Goal: Task Accomplishment & Management: Complete application form

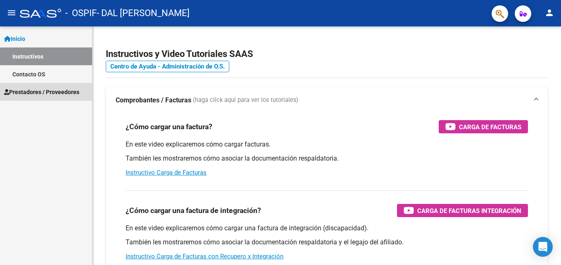
click at [48, 88] on span "Prestadores / Proveedores" at bounding box center [41, 92] width 75 height 9
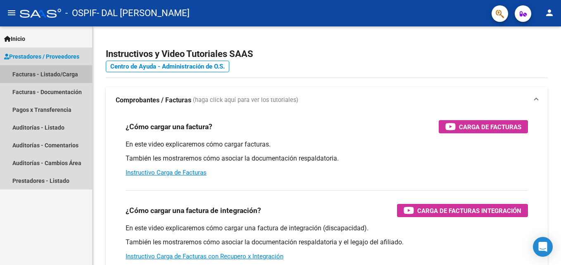
click at [67, 71] on link "Facturas - Listado/Carga" at bounding box center [46, 74] width 92 height 18
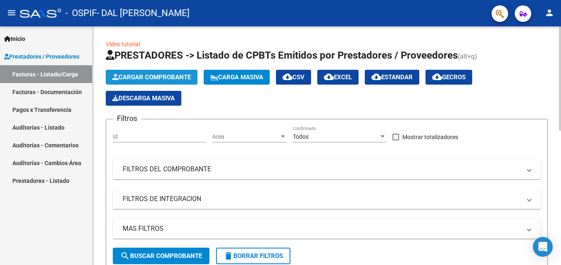
click at [160, 74] on button "Cargar Comprobante" at bounding box center [152, 77] width 92 height 15
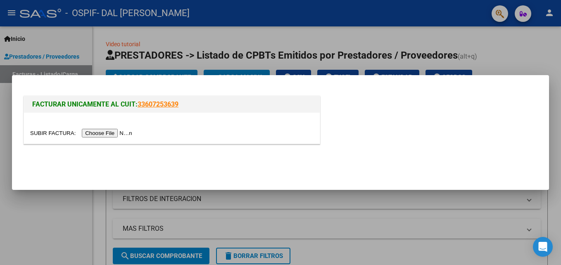
click at [110, 134] on input "file" at bounding box center [82, 133] width 105 height 9
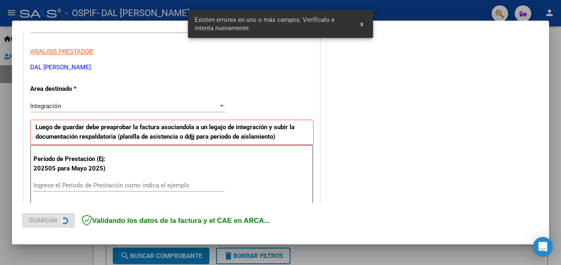
scroll to position [186, 0]
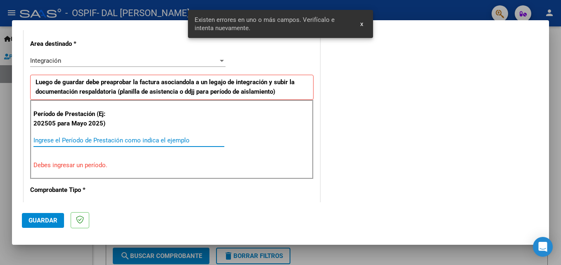
click at [70, 141] on input "Ingrese el Período de Prestación como indica el ejemplo" at bounding box center [128, 140] width 191 height 7
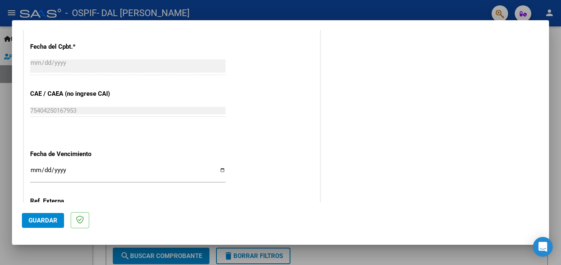
scroll to position [516, 0]
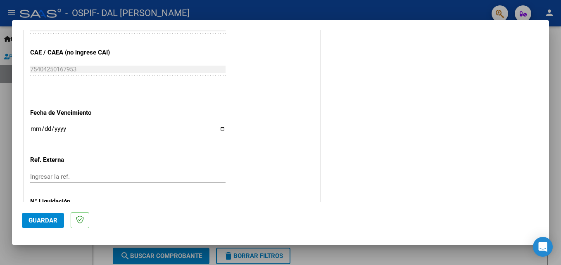
type input "202509"
click at [32, 129] on input "Ingresar la fecha" at bounding box center [127, 132] width 195 height 13
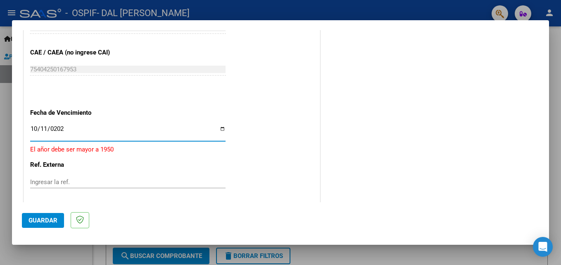
type input "[DATE]"
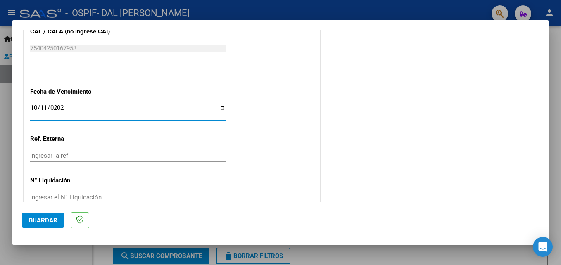
scroll to position [555, 0]
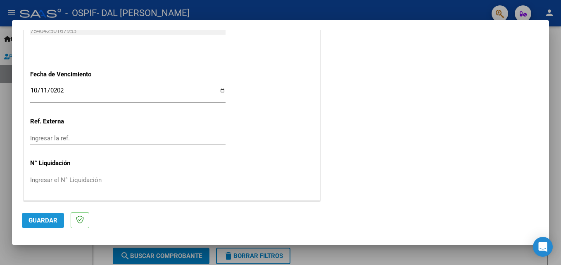
click at [42, 218] on span "Guardar" at bounding box center [43, 220] width 29 height 7
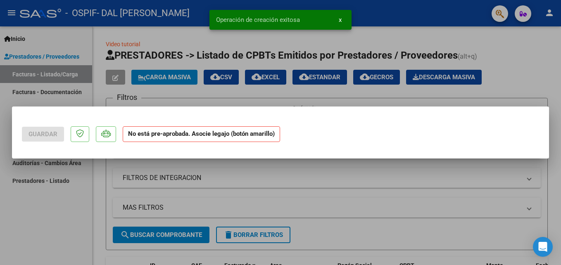
scroll to position [0, 0]
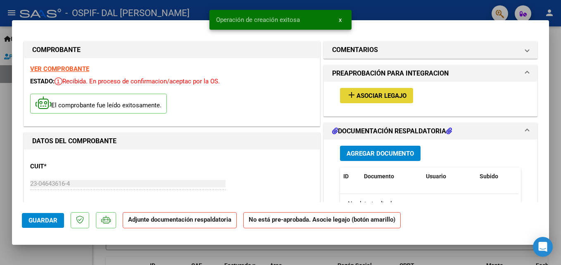
click at [379, 95] on span "Asociar Legajo" at bounding box center [382, 95] width 50 height 7
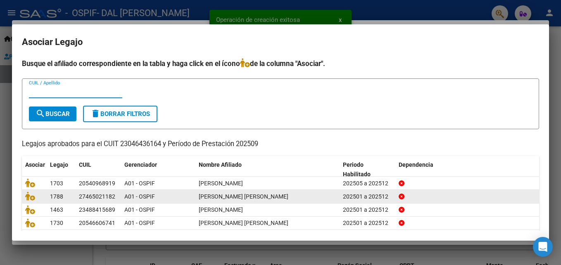
scroll to position [41, 0]
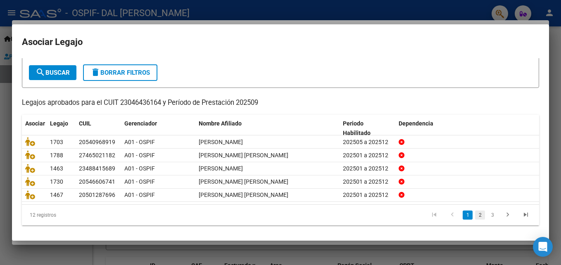
click at [475, 216] on link "2" at bounding box center [480, 215] width 10 height 9
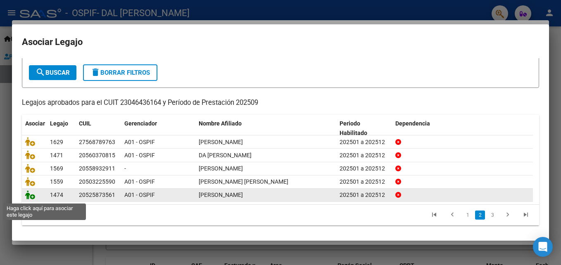
click at [27, 198] on icon at bounding box center [30, 194] width 10 height 9
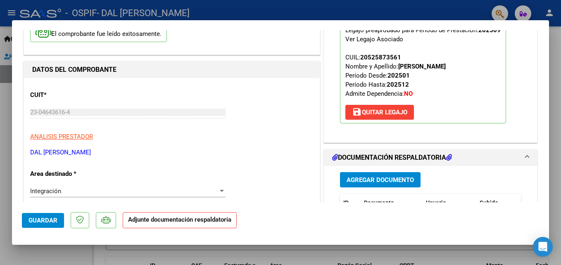
scroll to position [93, 0]
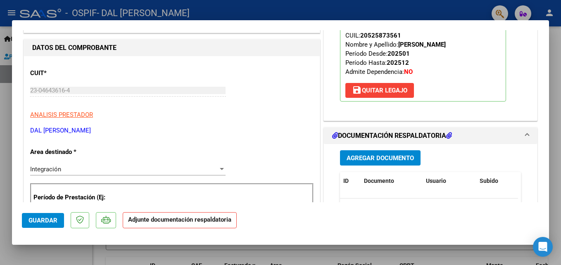
click at [378, 159] on span "Agregar Documento" at bounding box center [380, 158] width 67 height 7
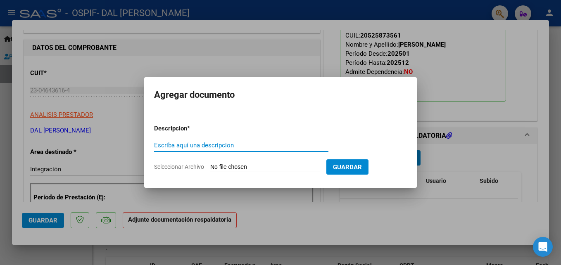
click at [264, 150] on div "Escriba aquí una descripcion" at bounding box center [241, 145] width 174 height 12
type input "planilla"
click at [266, 167] on input "Seleccionar Archivo" at bounding box center [264, 168] width 109 height 8
type input "C:\fakepath\[PERSON_NAME].pdf"
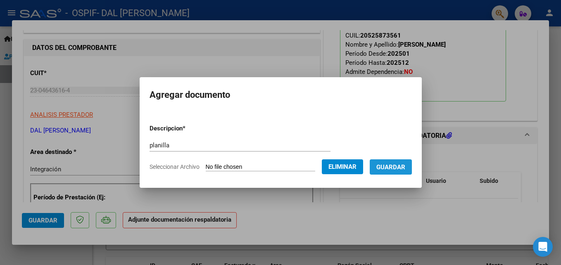
click at [412, 169] on button "Guardar" at bounding box center [391, 166] width 42 height 15
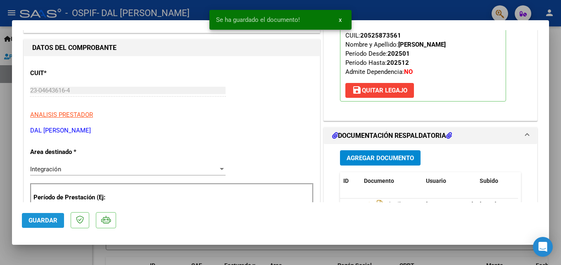
click at [41, 221] on span "Guardar" at bounding box center [43, 220] width 29 height 7
click at [44, 215] on button "Guardar" at bounding box center [43, 220] width 42 height 15
click at [425, 5] on div at bounding box center [280, 132] width 561 height 265
type input "$ 0,00"
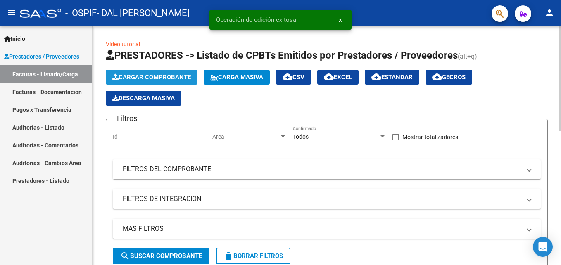
click at [148, 74] on span "Cargar Comprobante" at bounding box center [151, 77] width 79 height 7
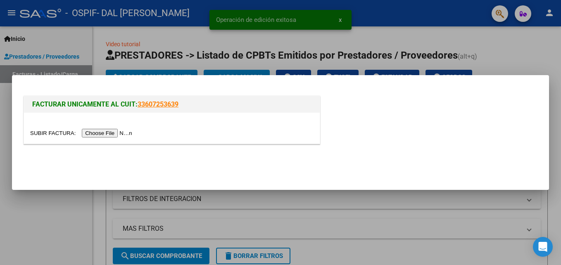
click at [97, 134] on input "file" at bounding box center [82, 133] width 105 height 9
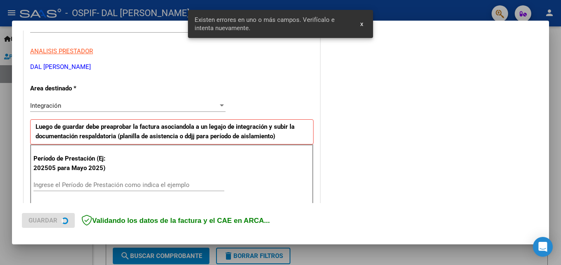
scroll to position [186, 0]
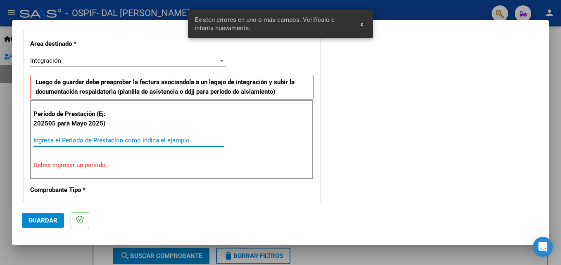
click at [85, 141] on input "Ingrese el Período de Prestación como indica el ejemplo" at bounding box center [128, 140] width 191 height 7
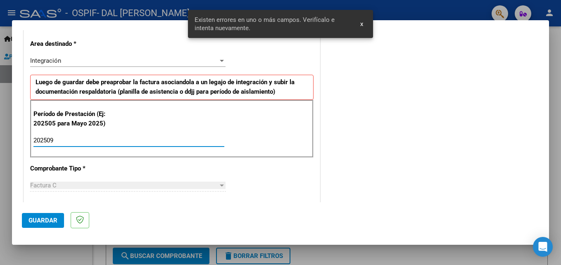
type input "202509"
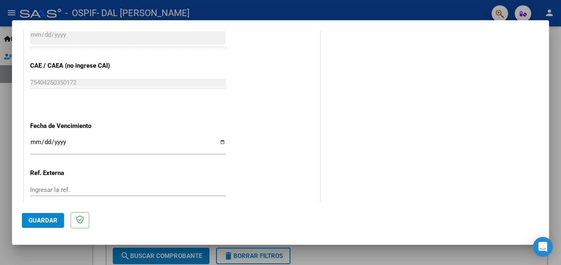
scroll to position [516, 0]
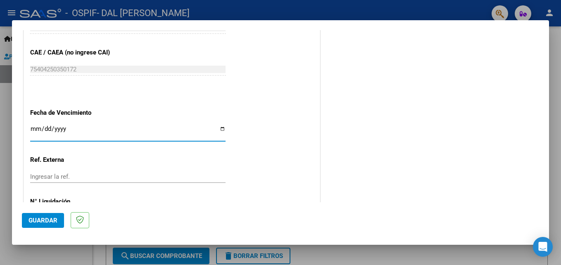
click at [221, 128] on input "Ingresar la fecha" at bounding box center [127, 132] width 195 height 13
type input "[DATE]"
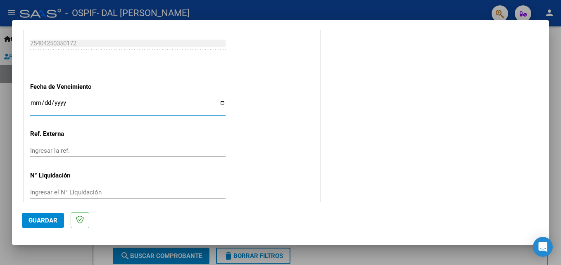
scroll to position [555, 0]
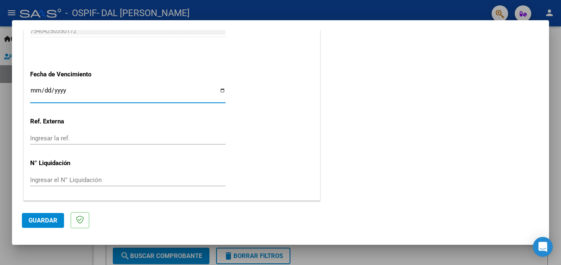
click at [45, 223] on span "Guardar" at bounding box center [43, 220] width 29 height 7
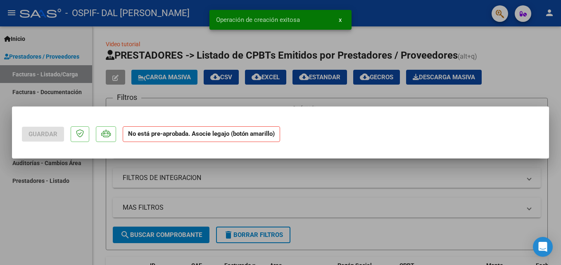
scroll to position [0, 0]
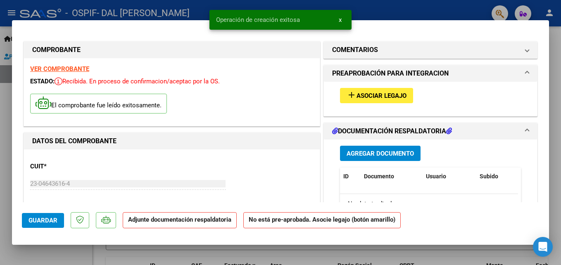
click at [364, 93] on span "Asociar Legajo" at bounding box center [382, 95] width 50 height 7
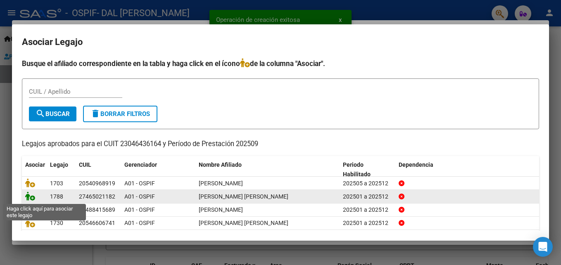
click at [26, 198] on icon at bounding box center [30, 196] width 10 height 9
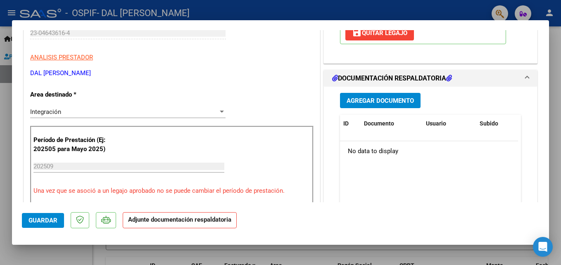
scroll to position [165, 0]
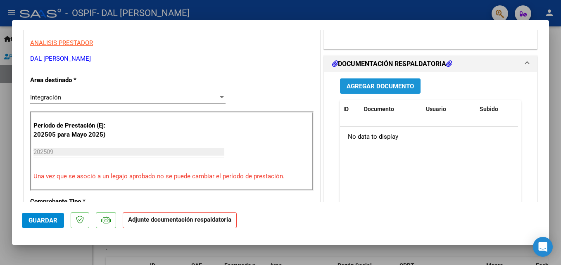
click at [381, 86] on span "Agregar Documento" at bounding box center [380, 86] width 67 height 7
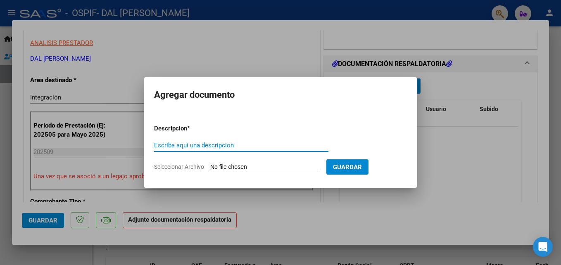
click at [247, 149] on input "Escriba aquí una descripcion" at bounding box center [241, 145] width 174 height 7
type input "planilla"
click at [260, 169] on input "Seleccionar Archivo" at bounding box center [264, 168] width 109 height 8
type input "C:\fakepath\[PERSON_NAME] SEPT.pdf"
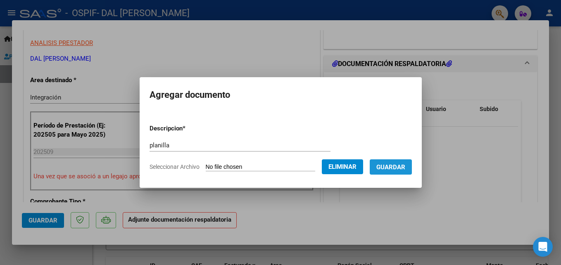
click at [405, 167] on span "Guardar" at bounding box center [390, 167] width 29 height 7
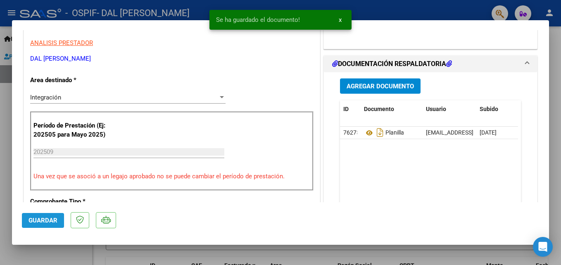
click at [45, 221] on span "Guardar" at bounding box center [43, 220] width 29 height 7
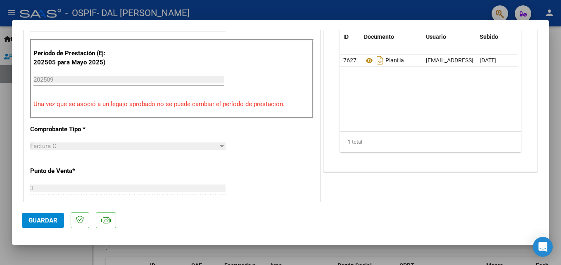
scroll to position [248, 0]
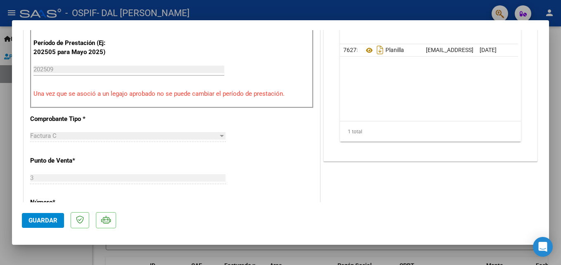
drag, startPoint x: 37, startPoint y: 220, endPoint x: 221, endPoint y: 52, distance: 248.9
click at [38, 219] on span "Guardar" at bounding box center [43, 220] width 29 height 7
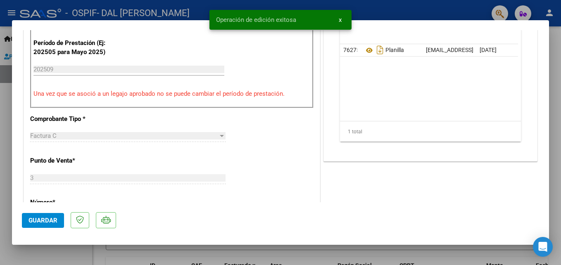
click at [308, 3] on div "Operación de edición exitosa x" at bounding box center [281, 20] width 162 height 40
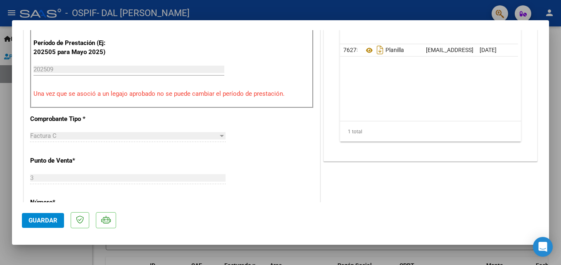
click at [328, 2] on div at bounding box center [280, 132] width 561 height 265
type input "$ 0,00"
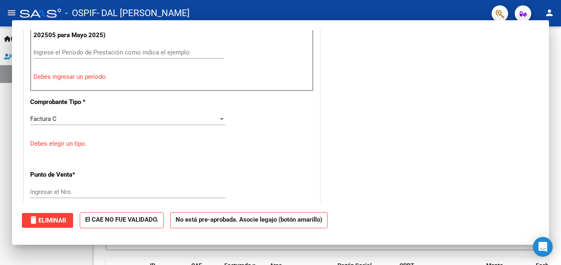
scroll to position [231, 0]
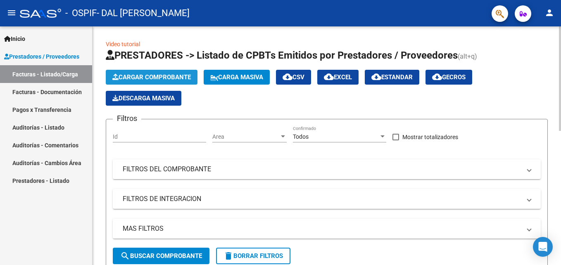
click at [168, 72] on button "Cargar Comprobante" at bounding box center [152, 77] width 92 height 15
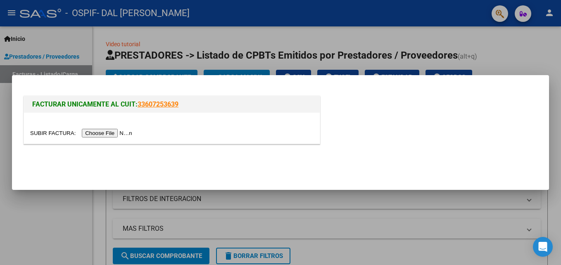
click at [103, 131] on input "file" at bounding box center [82, 133] width 105 height 9
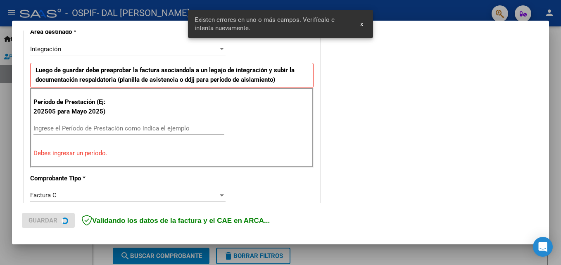
scroll to position [202, 0]
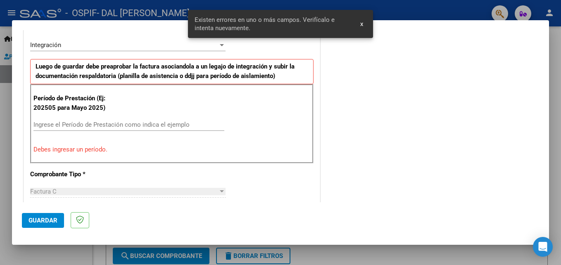
click at [76, 126] on input "Ingrese el Período de Prestación como indica el ejemplo" at bounding box center [128, 124] width 191 height 7
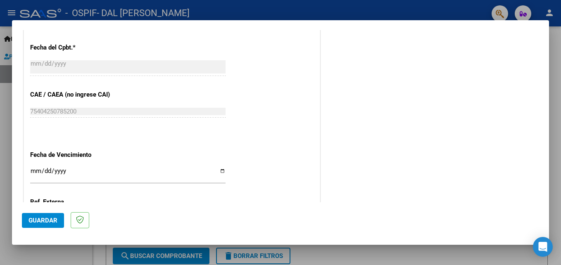
scroll to position [491, 0]
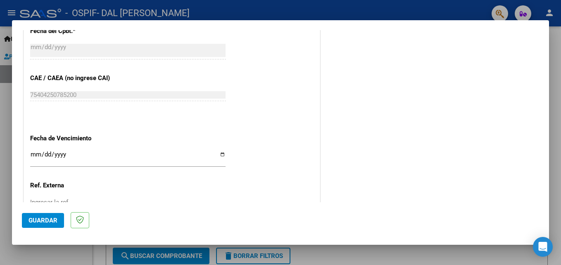
type input "202509"
click at [221, 153] on input "Ingresar la fecha" at bounding box center [127, 157] width 195 height 13
type input "[DATE]"
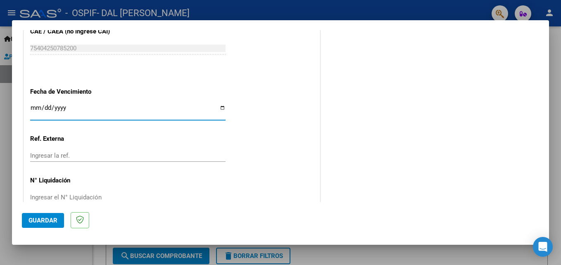
scroll to position [555, 0]
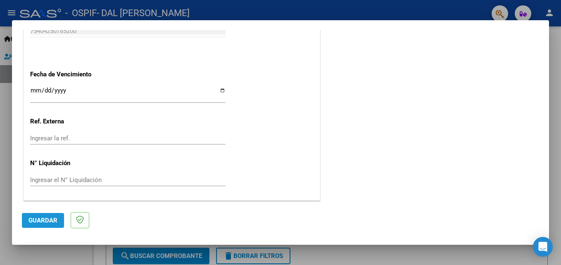
drag, startPoint x: 44, startPoint y: 220, endPoint x: 83, endPoint y: 212, distance: 40.4
click at [47, 220] on span "Guardar" at bounding box center [43, 220] width 29 height 7
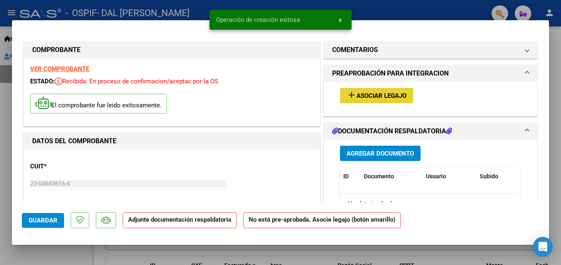
click at [361, 95] on span "Asociar Legajo" at bounding box center [382, 95] width 50 height 7
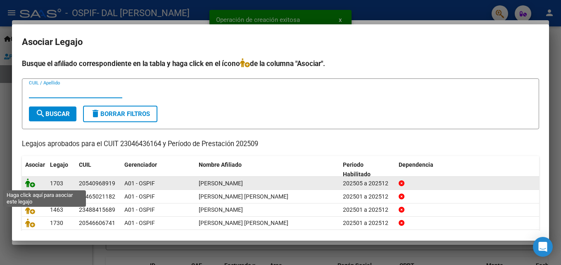
click at [30, 183] on icon at bounding box center [30, 182] width 10 height 9
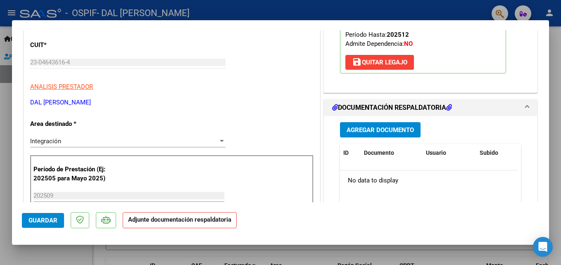
scroll to position [124, 0]
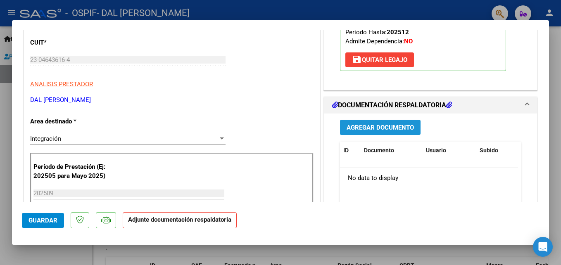
click at [391, 127] on span "Agregar Documento" at bounding box center [380, 127] width 67 height 7
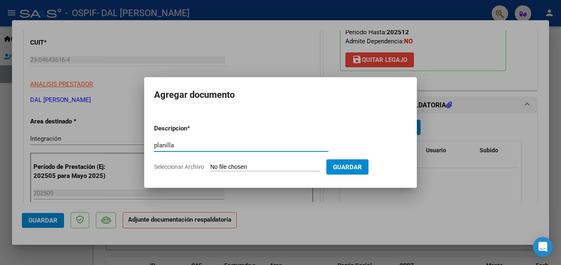
type input "planilla"
click at [232, 168] on input "Seleccionar Archivo" at bounding box center [264, 168] width 109 height 8
type input "C:\fakepath\[PERSON_NAME] SEPT.pdf"
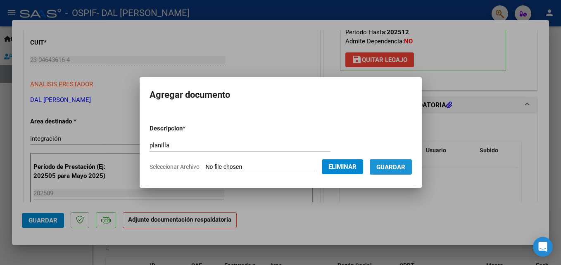
click at [405, 164] on span "Guardar" at bounding box center [390, 166] width 29 height 7
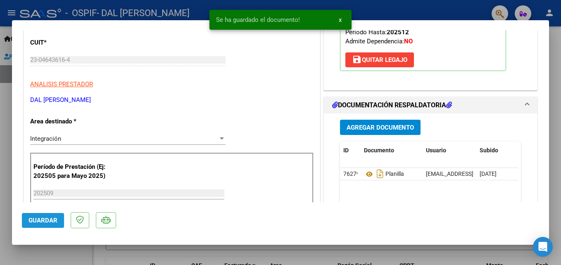
click at [60, 219] on button "Guardar" at bounding box center [43, 220] width 42 height 15
click at [413, 8] on div at bounding box center [280, 132] width 561 height 265
type input "$ 0,00"
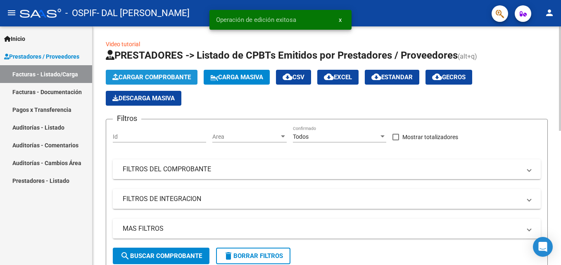
click at [167, 74] on span "Cargar Comprobante" at bounding box center [151, 77] width 79 height 7
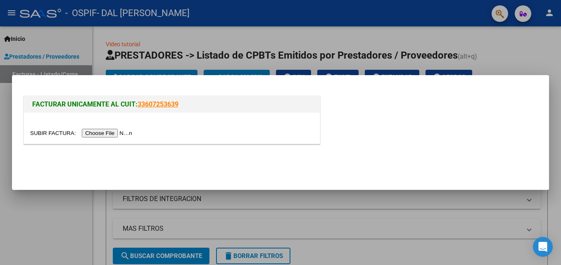
click at [96, 134] on input "file" at bounding box center [82, 133] width 105 height 9
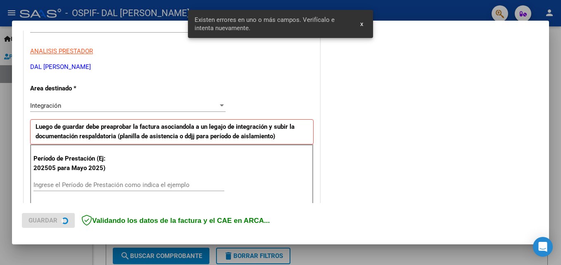
scroll to position [186, 0]
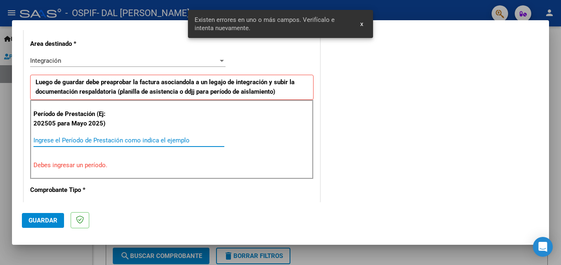
click at [159, 143] on input "Ingrese el Período de Prestación como indica el ejemplo" at bounding box center [128, 140] width 191 height 7
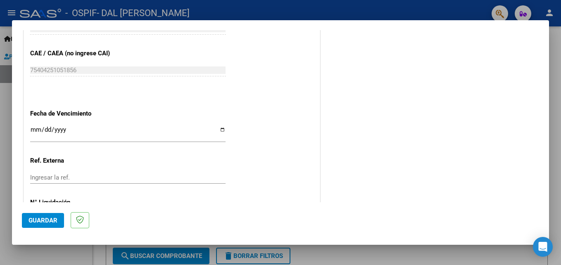
scroll to position [516, 0]
type input "202509"
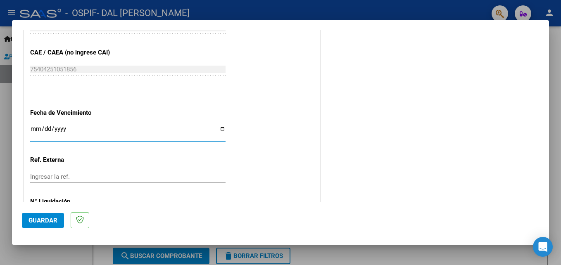
click at [217, 126] on input "Ingresar la fecha" at bounding box center [127, 132] width 195 height 13
type input "[DATE]"
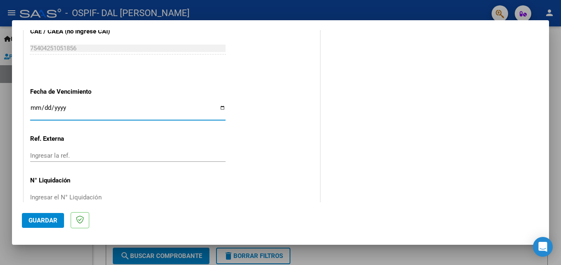
scroll to position [555, 0]
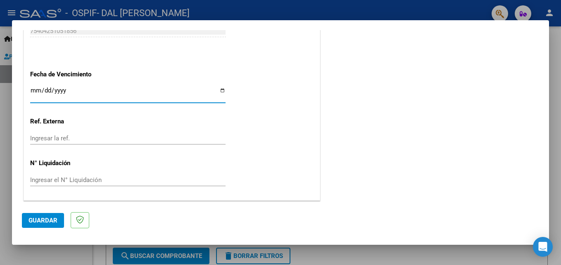
click at [52, 219] on span "Guardar" at bounding box center [43, 220] width 29 height 7
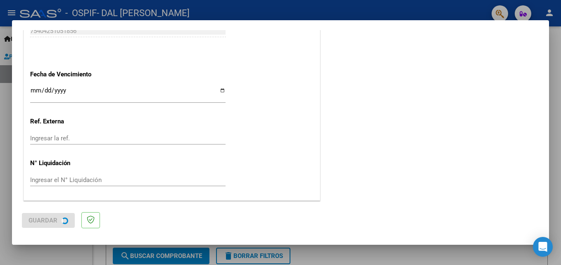
scroll to position [0, 0]
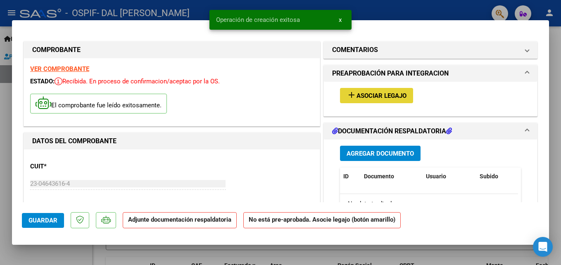
click at [372, 95] on span "Asociar Legajo" at bounding box center [382, 95] width 50 height 7
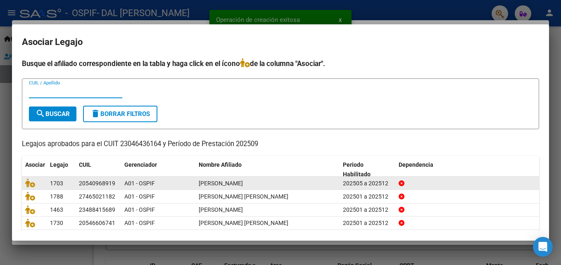
scroll to position [41, 0]
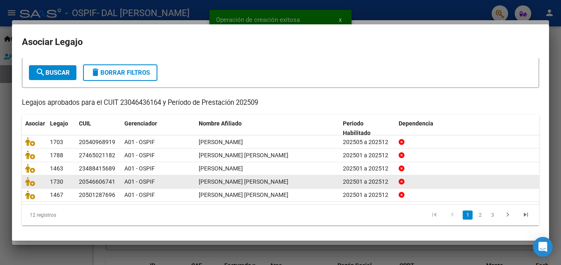
click at [475, 219] on link "2" at bounding box center [480, 215] width 10 height 9
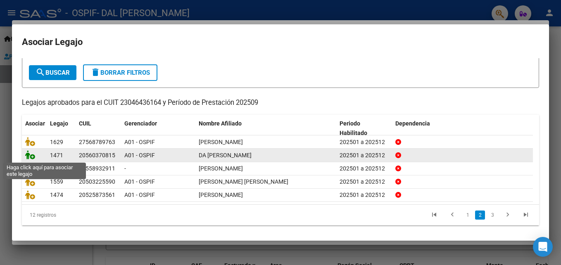
click at [33, 155] on icon at bounding box center [30, 154] width 10 height 9
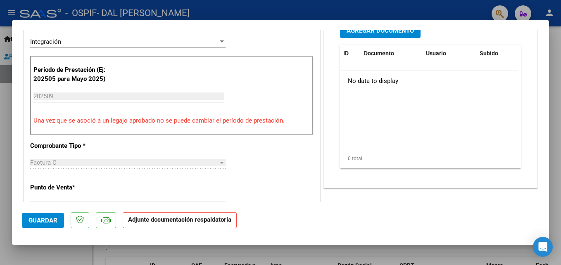
scroll to position [207, 0]
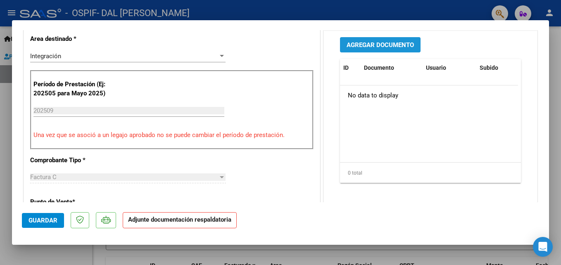
click at [398, 44] on span "Agregar Documento" at bounding box center [380, 44] width 67 height 7
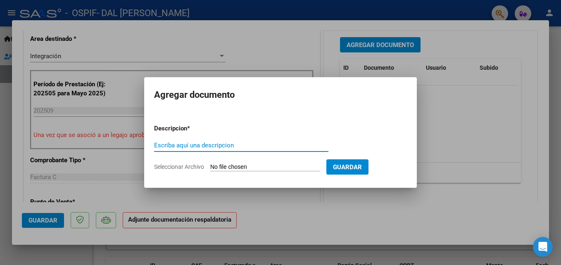
drag, startPoint x: 269, startPoint y: 144, endPoint x: 261, endPoint y: 147, distance: 8.5
click at [268, 144] on input "Escriba aquí una descripcion" at bounding box center [241, 145] width 174 height 7
type input "planilla"
click at [259, 167] on input "Seleccionar Archivo" at bounding box center [264, 168] width 109 height 8
type input "C:\fakepath\DA [PERSON_NAME].pdf"
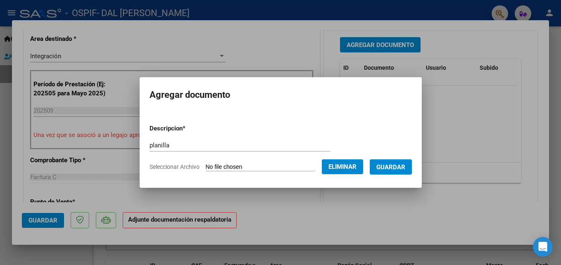
click at [405, 164] on span "Guardar" at bounding box center [390, 167] width 29 height 7
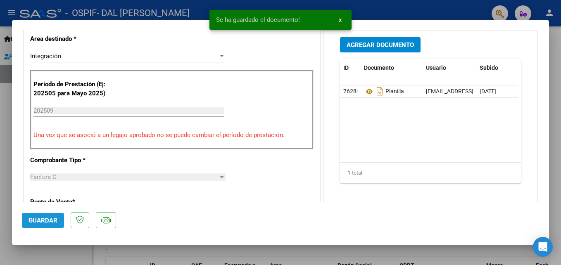
click at [46, 220] on span "Guardar" at bounding box center [43, 220] width 29 height 7
click at [405, 9] on div at bounding box center [280, 132] width 561 height 265
type input "$ 0,00"
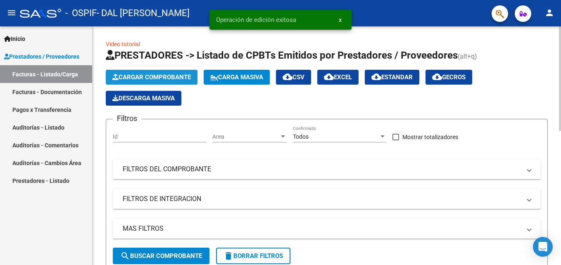
click at [161, 73] on button "Cargar Comprobante" at bounding box center [152, 77] width 92 height 15
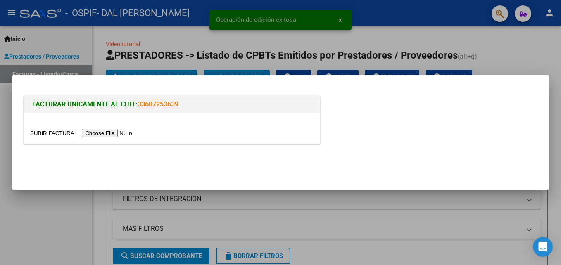
click at [107, 135] on input "file" at bounding box center [82, 133] width 105 height 9
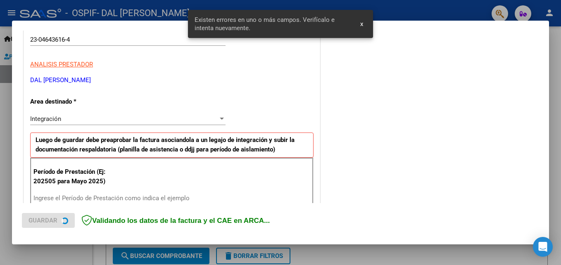
scroll to position [186, 0]
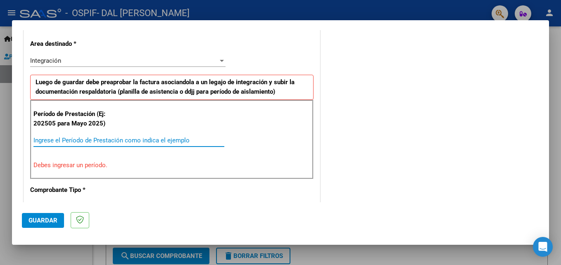
click at [109, 138] on input "Ingrese el Período de Prestación como indica el ejemplo" at bounding box center [128, 140] width 191 height 7
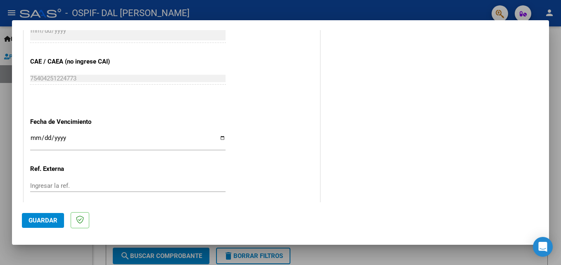
scroll to position [516, 0]
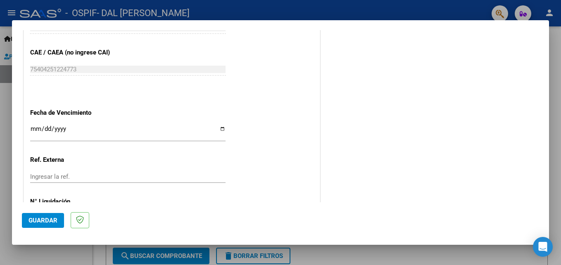
type input "202509"
click at [221, 128] on input "Ingresar la fecha" at bounding box center [127, 132] width 195 height 13
type input "[DATE]"
drag, startPoint x: 53, startPoint y: 222, endPoint x: 67, endPoint y: 210, distance: 18.5
click at [53, 221] on span "Guardar" at bounding box center [43, 220] width 29 height 7
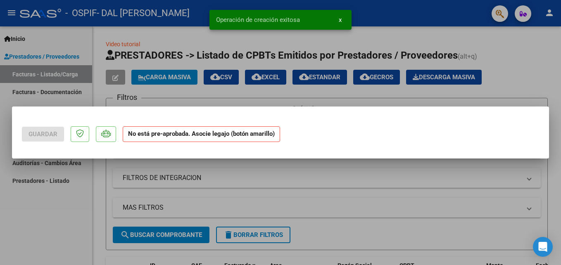
scroll to position [0, 0]
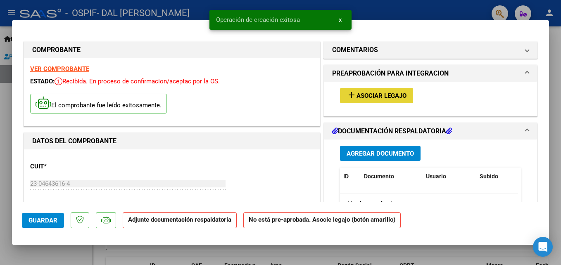
click at [364, 95] on span "Asociar Legajo" at bounding box center [382, 95] width 50 height 7
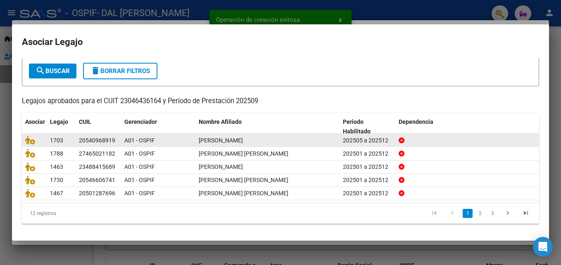
scroll to position [45, 0]
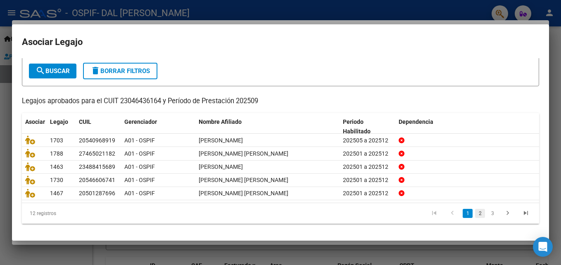
click at [475, 214] on link "2" at bounding box center [480, 213] width 10 height 9
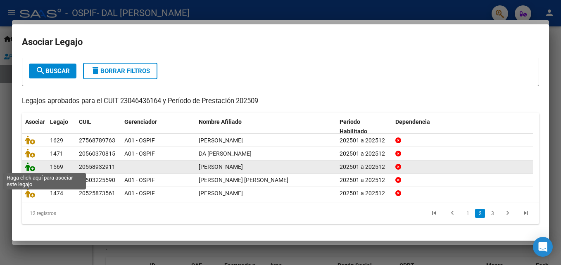
click at [26, 166] on icon at bounding box center [30, 166] width 10 height 9
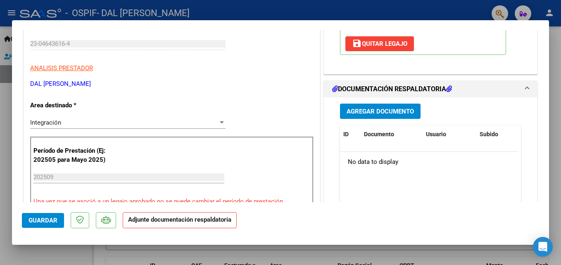
scroll to position [144, 0]
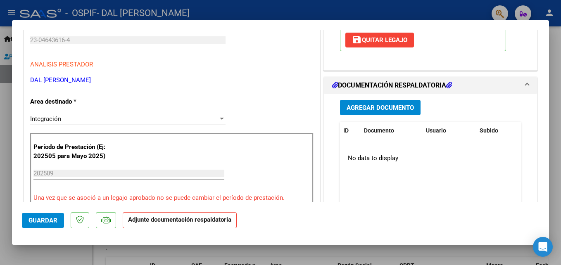
click at [369, 105] on span "Agregar Documento" at bounding box center [380, 107] width 67 height 7
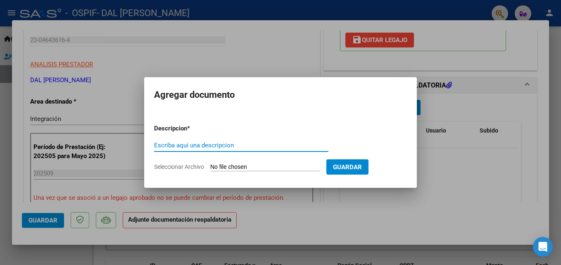
drag, startPoint x: 204, startPoint y: 147, endPoint x: 203, endPoint y: 140, distance: 6.2
click at [203, 143] on input "Escriba aquí una descripcion" at bounding box center [241, 145] width 174 height 7
type input "planlla"
click at [258, 165] on input "Seleccionar Archivo" at bounding box center [264, 168] width 109 height 8
type input "C:\fakepath\[PERSON_NAME] -SEPT.pdf"
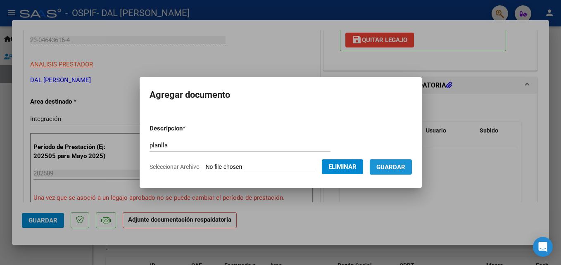
click at [405, 167] on span "Guardar" at bounding box center [390, 167] width 29 height 7
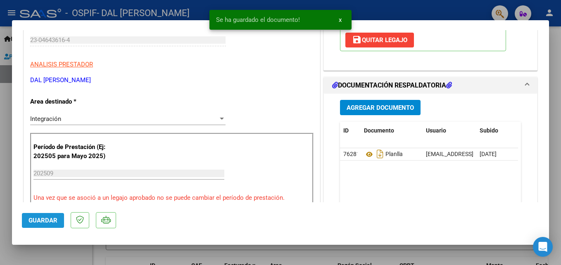
click at [52, 220] on span "Guardar" at bounding box center [43, 220] width 29 height 7
click at [406, 3] on div at bounding box center [280, 132] width 561 height 265
type input "$ 0,00"
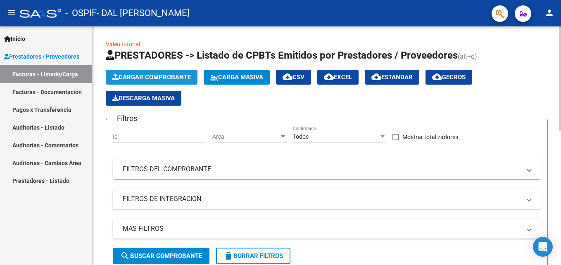
click at [179, 78] on span "Cargar Comprobante" at bounding box center [151, 77] width 79 height 7
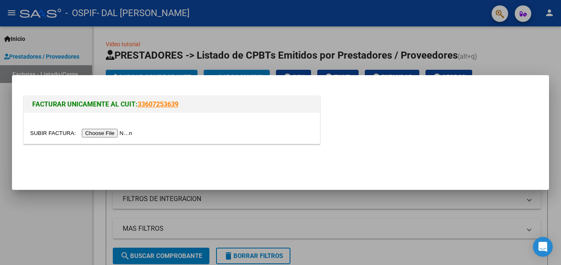
click at [105, 133] on input "file" at bounding box center [82, 133] width 105 height 9
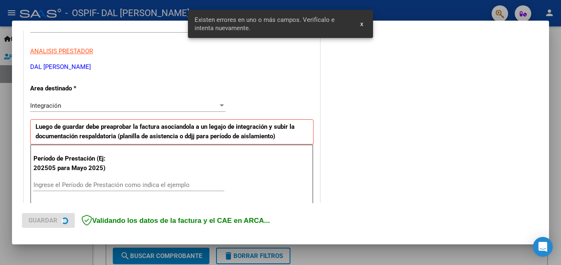
scroll to position [186, 0]
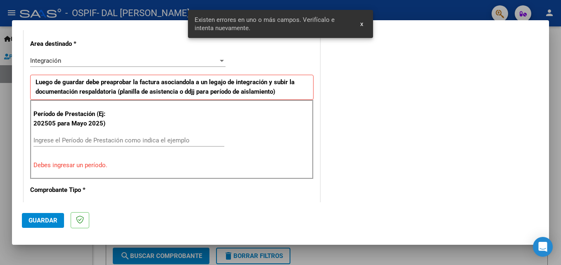
click at [154, 136] on div "Ingrese el Período de Prestación como indica el ejemplo" at bounding box center [128, 140] width 191 height 12
click at [147, 143] on input "Ingrese el Período de Prestación como indica el ejemplo" at bounding box center [128, 140] width 191 height 7
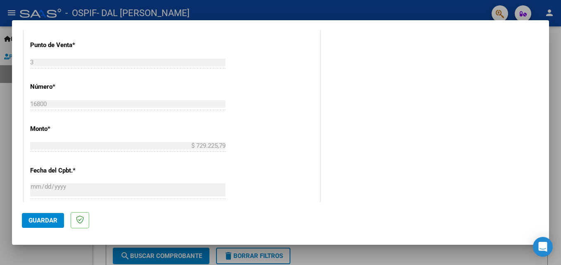
scroll to position [475, 0]
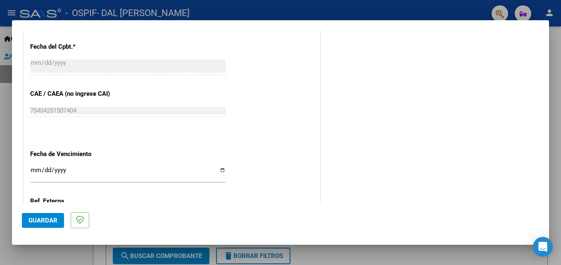
type input "202509"
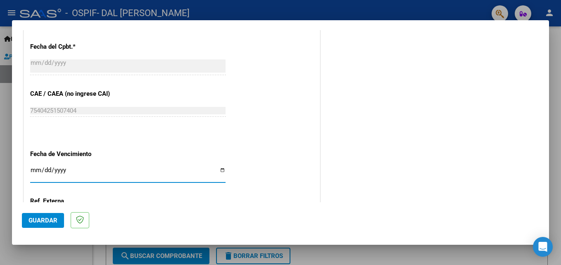
click at [219, 171] on input "Ingresar la fecha" at bounding box center [127, 173] width 195 height 13
type input "[DATE]"
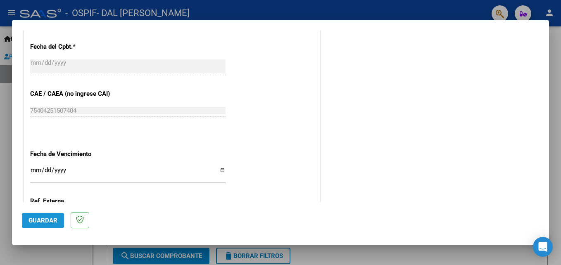
drag, startPoint x: 39, startPoint y: 219, endPoint x: 147, endPoint y: 208, distance: 108.8
click at [40, 218] on span "Guardar" at bounding box center [43, 220] width 29 height 7
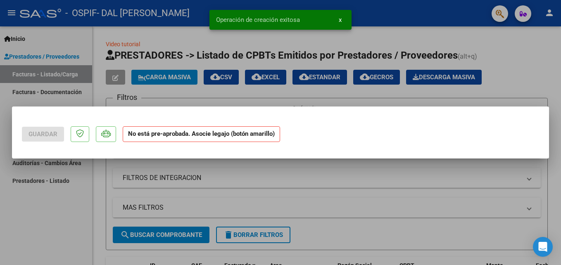
scroll to position [0, 0]
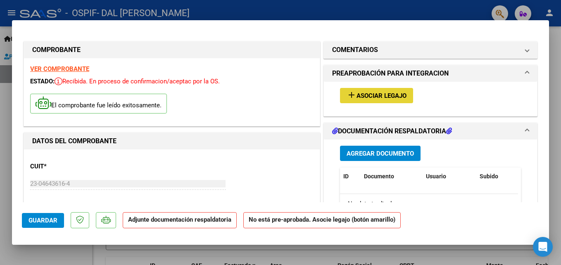
click at [365, 96] on span "Asociar Legajo" at bounding box center [382, 95] width 50 height 7
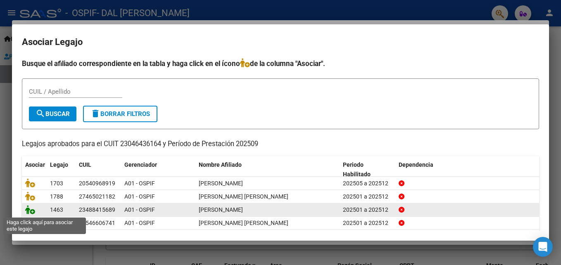
click at [31, 210] on icon at bounding box center [30, 209] width 10 height 9
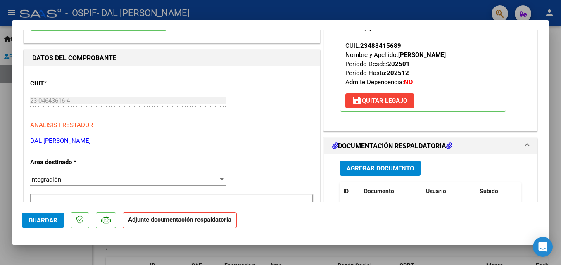
scroll to position [160, 0]
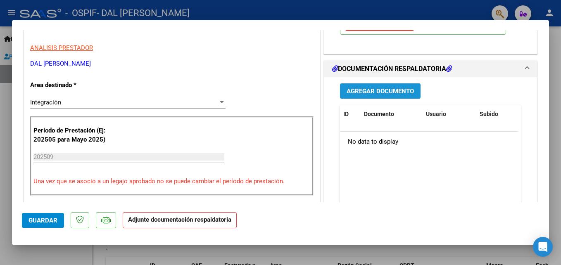
click at [369, 89] on span "Agregar Documento" at bounding box center [380, 91] width 67 height 7
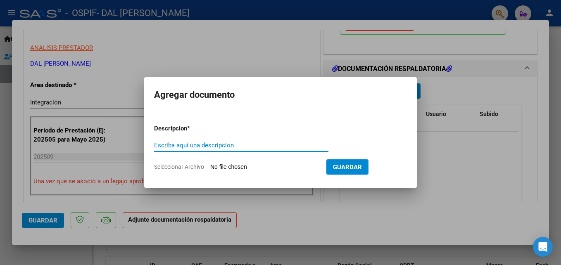
drag, startPoint x: 233, startPoint y: 143, endPoint x: 228, endPoint y: 143, distance: 4.6
click at [232, 143] on input "Escriba aquí una descripcion" at bounding box center [241, 145] width 174 height 7
type input "planilla"
click at [252, 163] on form "Descripcion * planilla Escriba aquí una descripcion Seleccionar Archivo Guardar" at bounding box center [280, 148] width 253 height 60
click at [252, 169] on input "Seleccionar Archivo" at bounding box center [264, 168] width 109 height 8
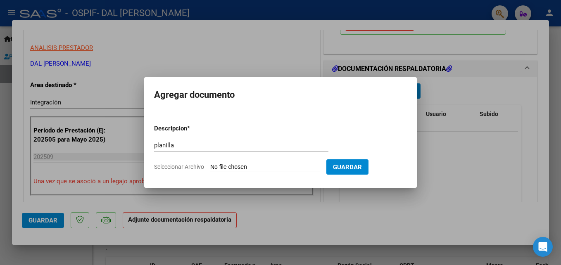
type input "C:\fakepath\[PERSON_NAME] - SEPT.pdf"
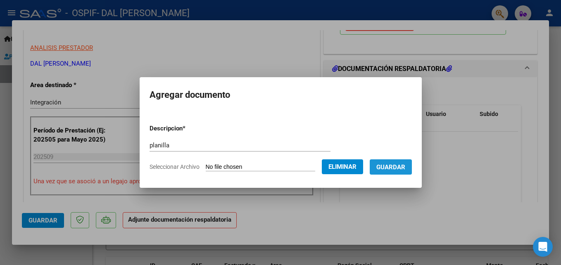
click at [405, 171] on span "Guardar" at bounding box center [390, 167] width 29 height 7
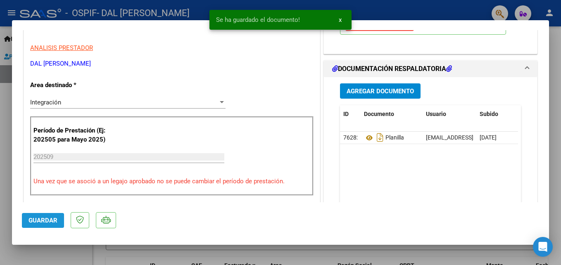
click at [43, 219] on span "Guardar" at bounding box center [43, 220] width 29 height 7
click at [437, 3] on div at bounding box center [280, 132] width 561 height 265
type input "$ 0,00"
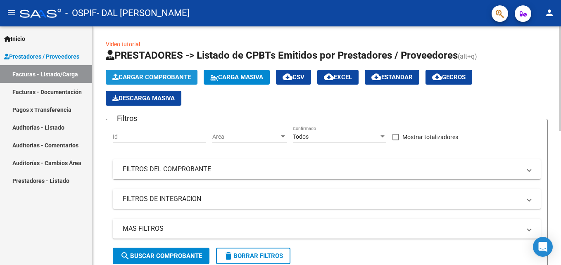
click at [175, 76] on span "Cargar Comprobante" at bounding box center [151, 77] width 79 height 7
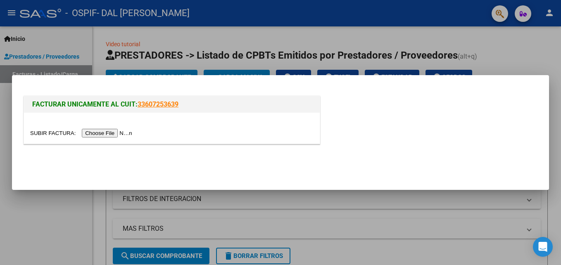
click at [102, 134] on input "file" at bounding box center [82, 133] width 105 height 9
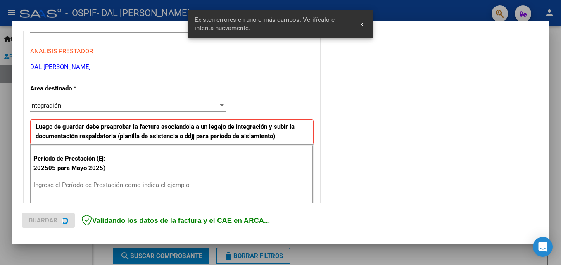
scroll to position [186, 0]
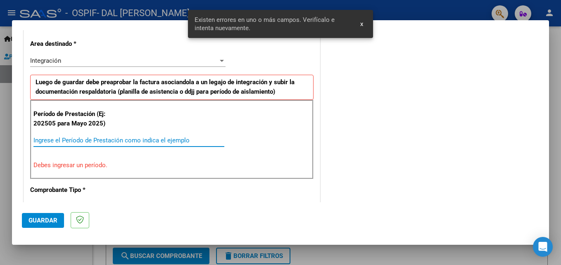
click at [69, 143] on input "Ingrese el Período de Prestación como indica el ejemplo" at bounding box center [128, 140] width 191 height 7
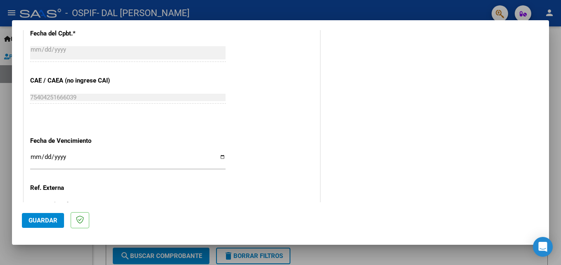
scroll to position [516, 0]
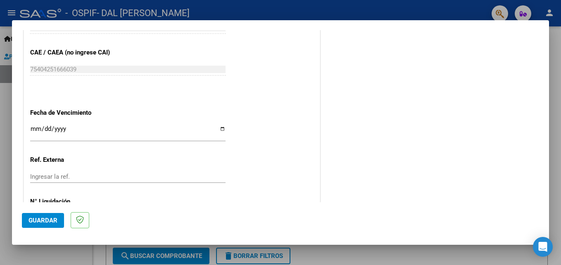
type input "202509"
click at [220, 130] on input "Ingresar la fecha" at bounding box center [127, 132] width 195 height 13
type input "[DATE]"
drag, startPoint x: 45, startPoint y: 221, endPoint x: 109, endPoint y: 207, distance: 65.2
click at [46, 221] on span "Guardar" at bounding box center [43, 220] width 29 height 7
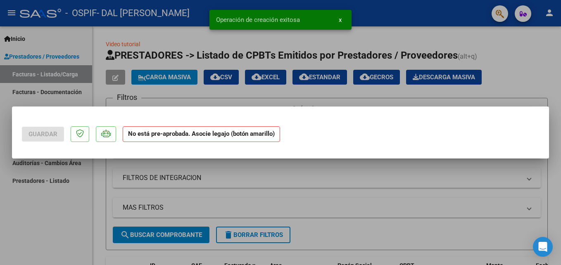
scroll to position [0, 0]
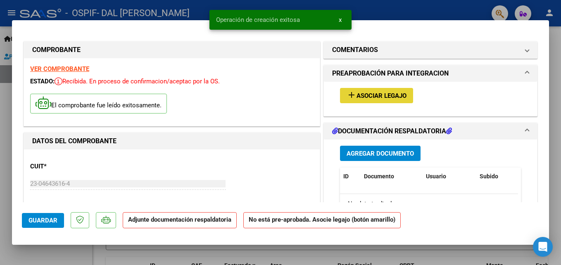
click at [378, 93] on span "Asociar Legajo" at bounding box center [382, 95] width 50 height 7
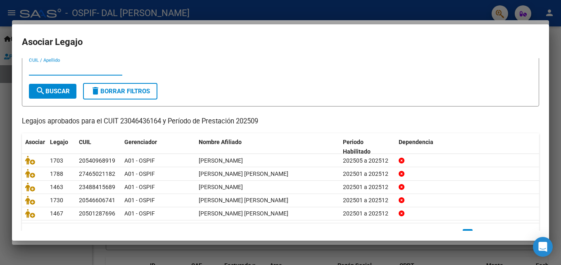
scroll to position [41, 0]
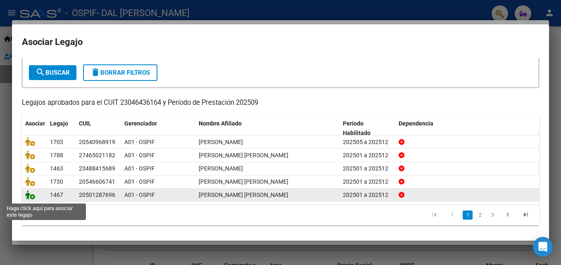
click at [29, 197] on icon at bounding box center [30, 194] width 10 height 9
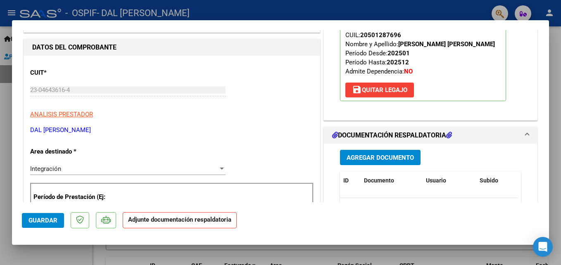
scroll to position [155, 0]
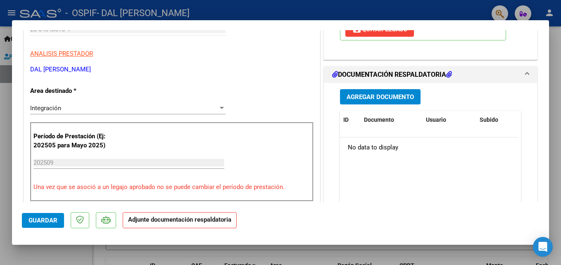
click at [359, 98] on span "Agregar Documento" at bounding box center [380, 96] width 67 height 7
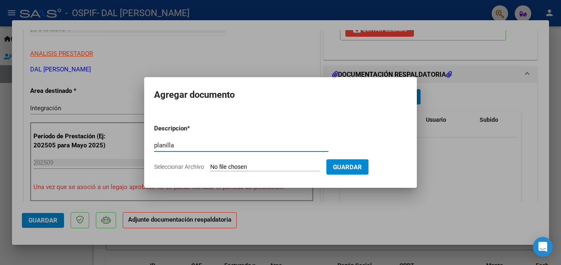
type input "planilla"
click at [269, 167] on input "Seleccionar Archivo" at bounding box center [264, 168] width 109 height 8
type input "C:\fakepath\[PERSON_NAME].pdf"
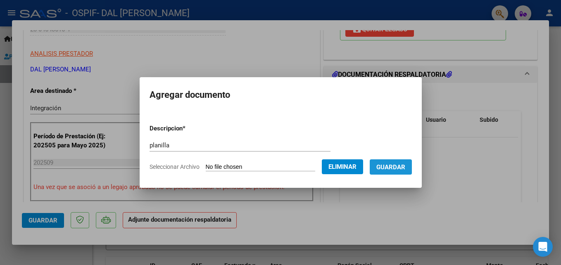
drag, startPoint x: 411, startPoint y: 167, endPoint x: 340, endPoint y: 192, distance: 75.2
click at [405, 168] on span "Guardar" at bounding box center [390, 167] width 29 height 7
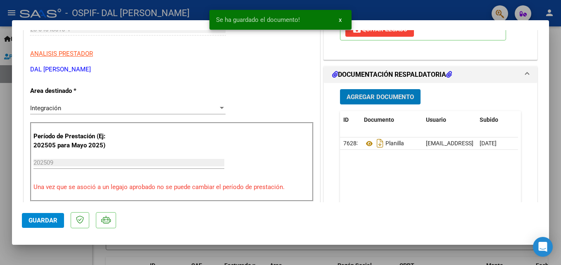
drag, startPoint x: 42, startPoint y: 220, endPoint x: 55, endPoint y: 216, distance: 13.6
click at [44, 220] on span "Guardar" at bounding box center [43, 220] width 29 height 7
click at [439, 9] on div at bounding box center [280, 132] width 561 height 265
type input "$ 0,00"
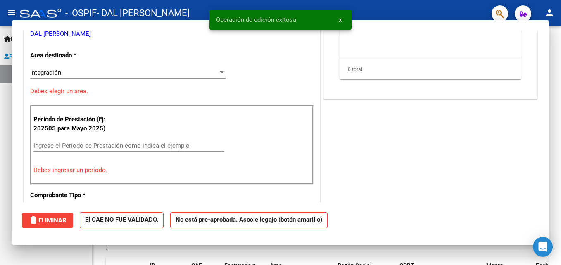
scroll to position [129, 0]
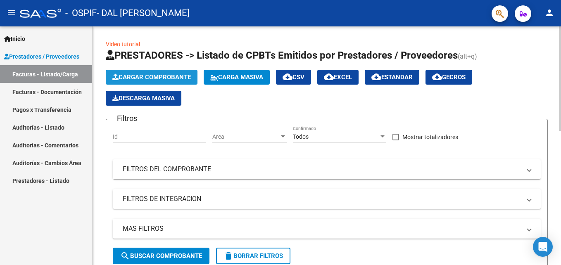
click at [167, 74] on span "Cargar Comprobante" at bounding box center [151, 77] width 79 height 7
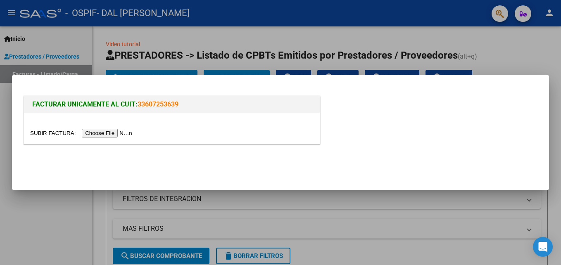
drag, startPoint x: 100, startPoint y: 135, endPoint x: 103, endPoint y: 119, distance: 15.9
click at [105, 128] on div at bounding box center [171, 133] width 283 height 10
click at [106, 135] on input "file" at bounding box center [82, 133] width 105 height 9
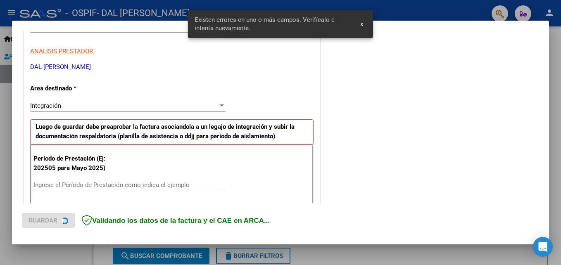
scroll to position [186, 0]
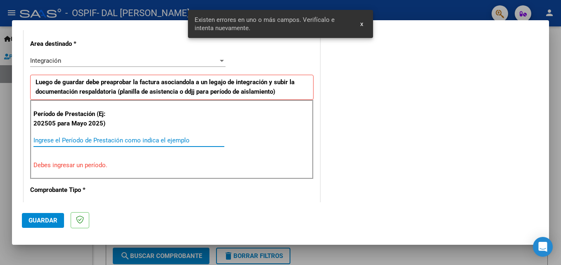
click at [160, 139] on input "Ingrese el Período de Prestación como indica el ejemplo" at bounding box center [128, 140] width 191 height 7
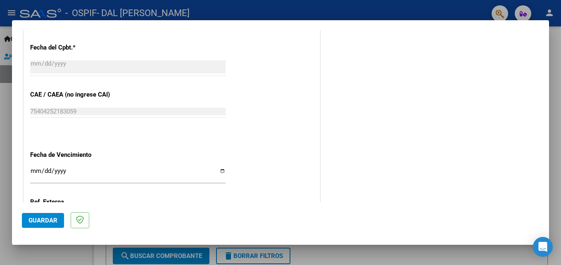
scroll to position [475, 0]
type input "202509"
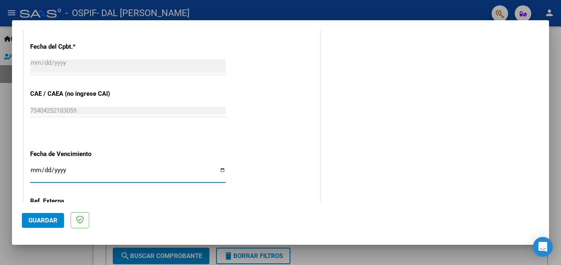
click at [218, 167] on input "Ingresar la fecha" at bounding box center [127, 173] width 195 height 13
type input "[DATE]"
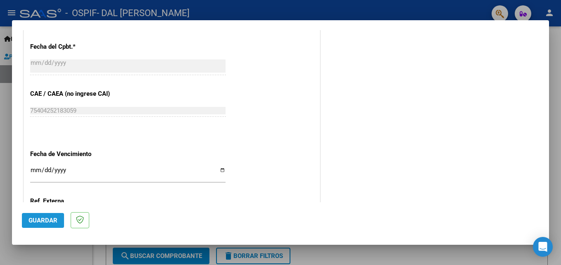
click at [45, 218] on span "Guardar" at bounding box center [43, 220] width 29 height 7
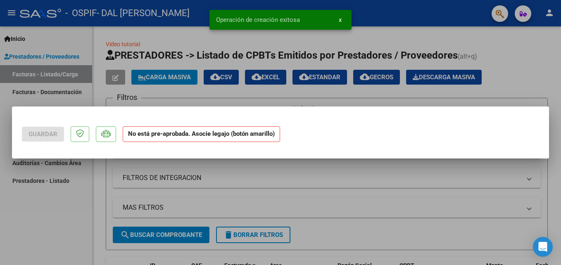
scroll to position [0, 0]
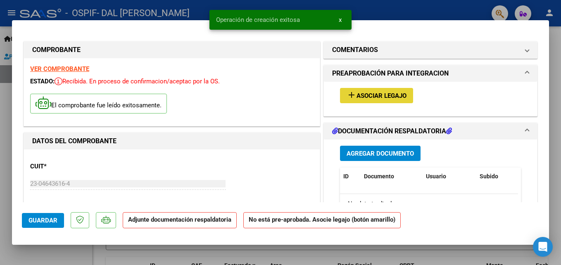
click at [362, 92] on span "Asociar Legajo" at bounding box center [382, 95] width 50 height 7
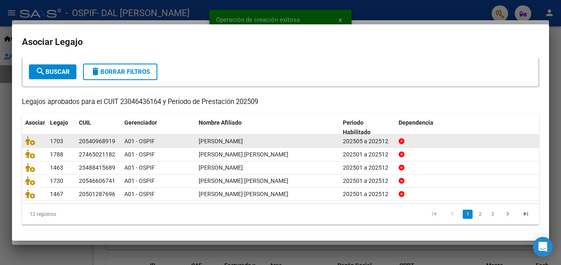
scroll to position [45, 0]
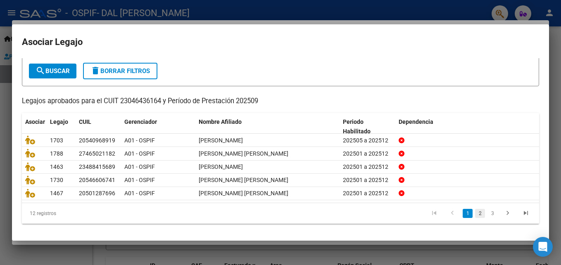
click at [475, 214] on link "2" at bounding box center [480, 213] width 10 height 9
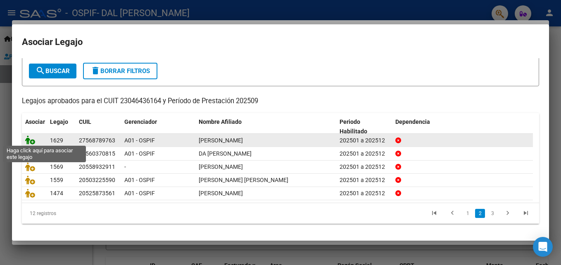
click at [25, 137] on icon at bounding box center [30, 140] width 10 height 9
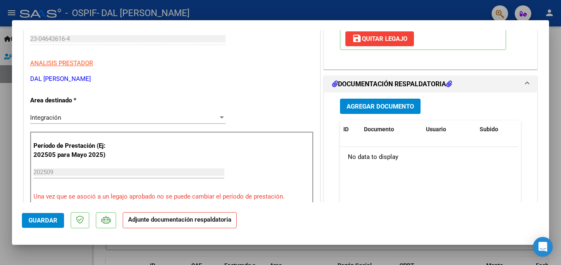
scroll to position [124, 0]
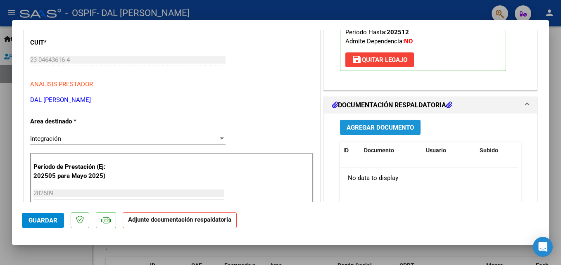
click at [390, 126] on span "Agregar Documento" at bounding box center [380, 127] width 67 height 7
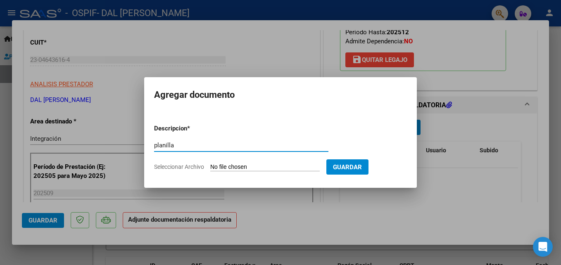
type input "planilla"
drag, startPoint x: 374, startPoint y: 169, endPoint x: 288, endPoint y: 166, distance: 85.6
click at [288, 166] on form "Descripcion * planilla Escriba aquí una descripcion Seleccionar Archivo Guardar" at bounding box center [280, 148] width 253 height 60
click at [288, 167] on input "Seleccionar Archivo" at bounding box center [264, 168] width 109 height 8
type input "C:\fakepath\[PERSON_NAME] -SEPT.pdf"
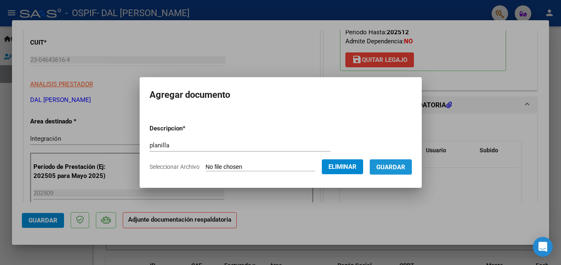
click at [405, 164] on span "Guardar" at bounding box center [390, 167] width 29 height 7
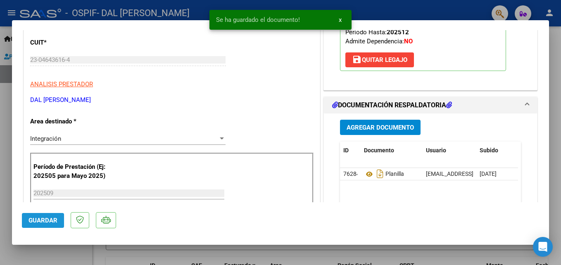
click at [45, 221] on span "Guardar" at bounding box center [43, 220] width 29 height 7
drag, startPoint x: 46, startPoint y: 217, endPoint x: 192, endPoint y: 159, distance: 156.5
click at [47, 217] on span "Guardar" at bounding box center [43, 220] width 29 height 7
click at [429, 8] on div at bounding box center [280, 132] width 561 height 265
type input "$ 0,00"
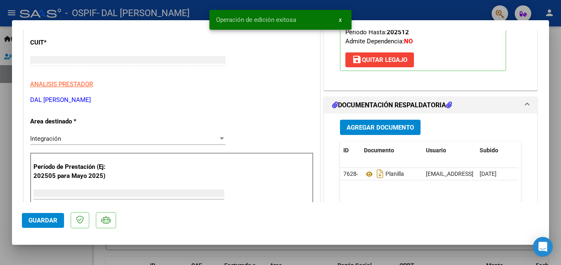
scroll to position [99, 0]
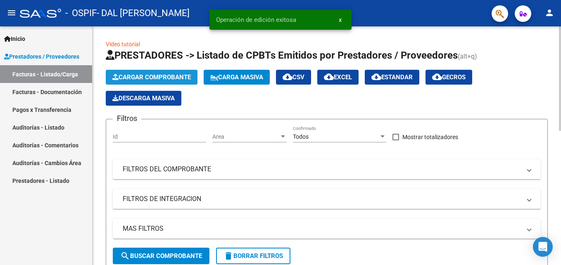
click at [145, 76] on span "Cargar Comprobante" at bounding box center [151, 77] width 79 height 7
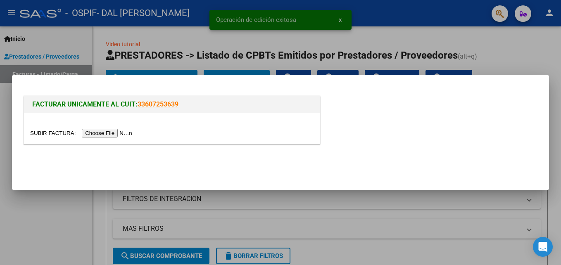
click at [100, 133] on input "file" at bounding box center [82, 133] width 105 height 9
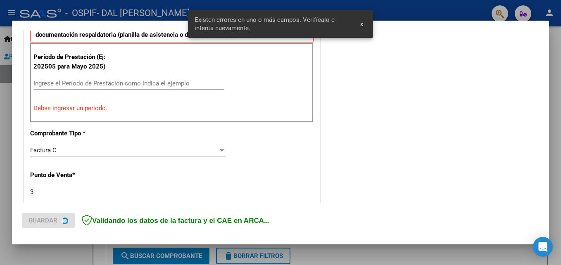
scroll to position [254, 0]
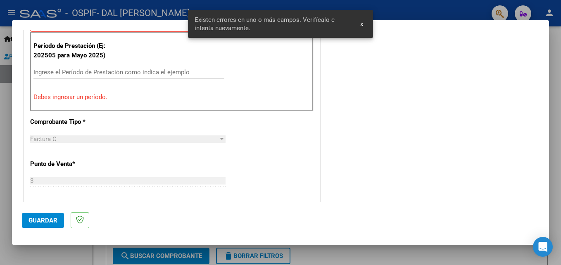
click at [125, 76] on input "Ingrese el Período de Prestación como indica el ejemplo" at bounding box center [128, 72] width 191 height 7
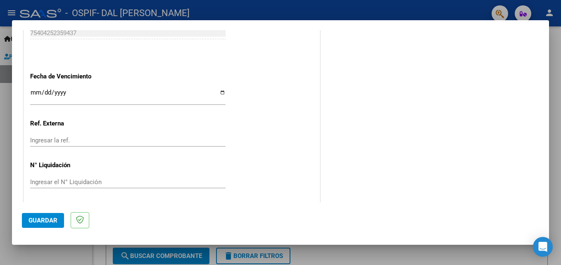
scroll to position [555, 0]
type input "202509"
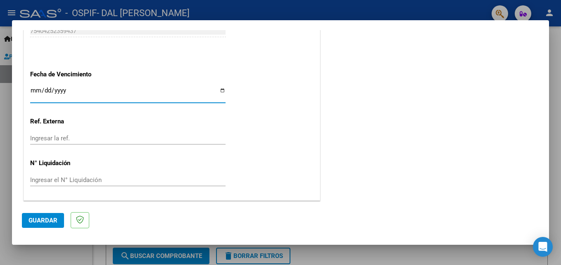
click at [220, 92] on input "Ingresar la fecha" at bounding box center [127, 93] width 195 height 13
type input "[DATE]"
drag, startPoint x: 41, startPoint y: 221, endPoint x: 98, endPoint y: 213, distance: 57.7
click at [46, 221] on span "Guardar" at bounding box center [43, 220] width 29 height 7
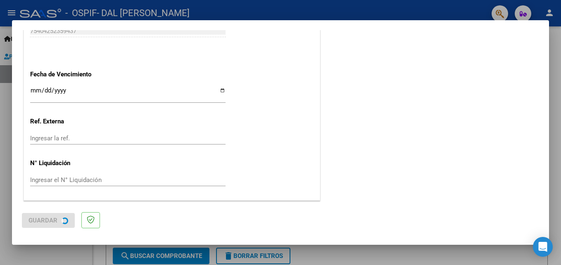
scroll to position [0, 0]
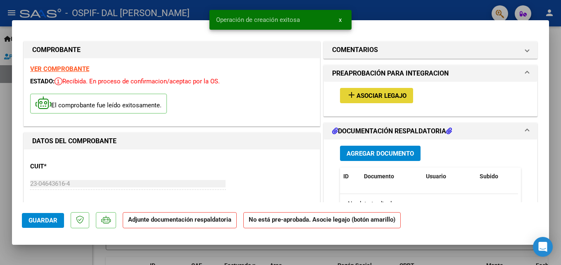
click at [369, 92] on span "Asociar Legajo" at bounding box center [382, 95] width 50 height 7
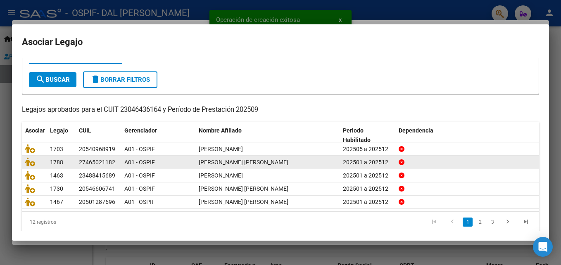
scroll to position [45, 0]
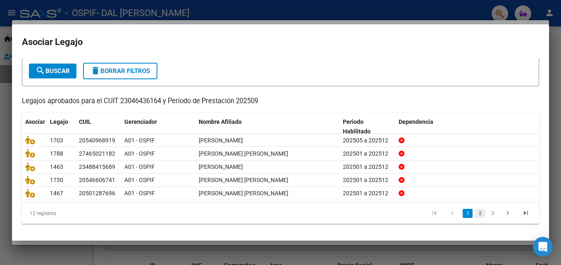
click at [475, 214] on link "2" at bounding box center [480, 213] width 10 height 9
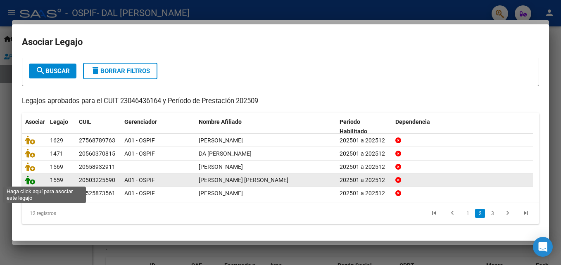
click at [32, 182] on icon at bounding box center [30, 180] width 10 height 9
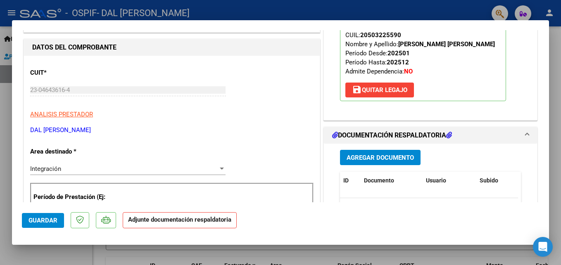
scroll to position [121, 0]
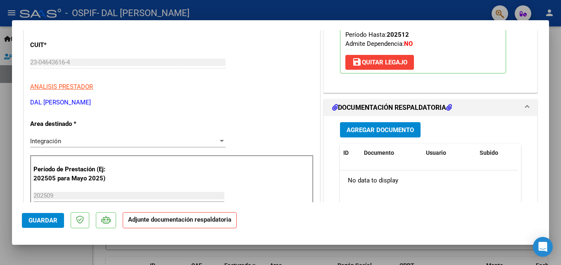
drag, startPoint x: 355, startPoint y: 121, endPoint x: 352, endPoint y: 132, distance: 11.1
click at [355, 123] on div "Agregar Documento ID Documento Usuario Subido Acción No data to display 0 total…" at bounding box center [430, 198] width 193 height 165
click at [352, 132] on span "Agregar Documento" at bounding box center [380, 129] width 67 height 7
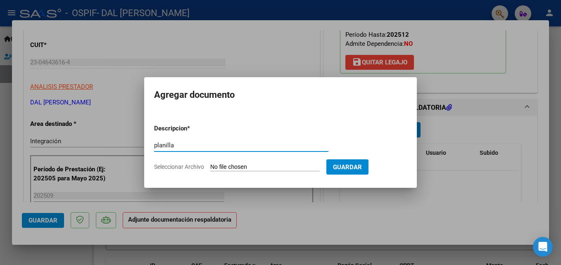
type input "planilla"
click at [302, 169] on input "Seleccionar Archivo" at bounding box center [264, 168] width 109 height 8
type input "C:\fakepath\[PERSON_NAME] SEPT.pdf"
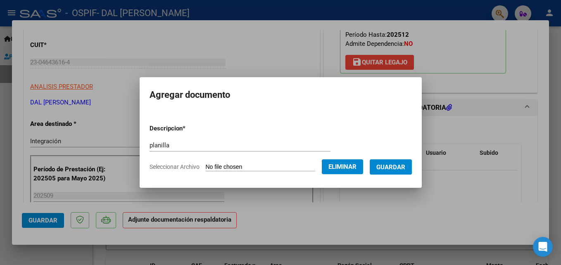
drag, startPoint x: 408, startPoint y: 163, endPoint x: 392, endPoint y: 171, distance: 18.1
click at [408, 164] on button "Guardar" at bounding box center [391, 166] width 42 height 15
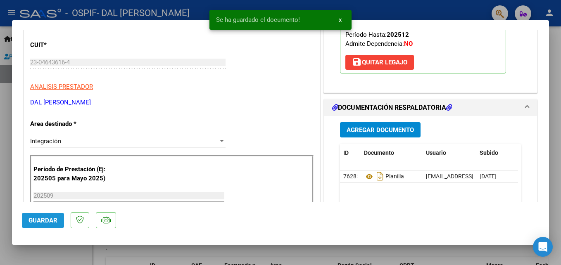
drag, startPoint x: 42, startPoint y: 222, endPoint x: 43, endPoint y: 218, distance: 4.5
click at [43, 220] on span "Guardar" at bounding box center [43, 220] width 29 height 7
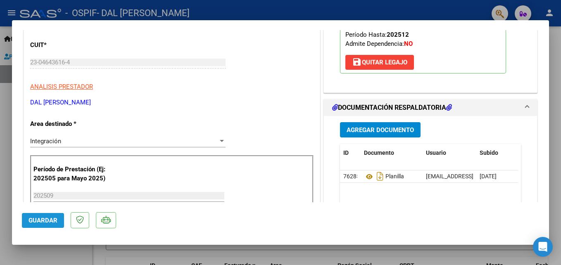
click at [53, 217] on span "Guardar" at bounding box center [43, 220] width 29 height 7
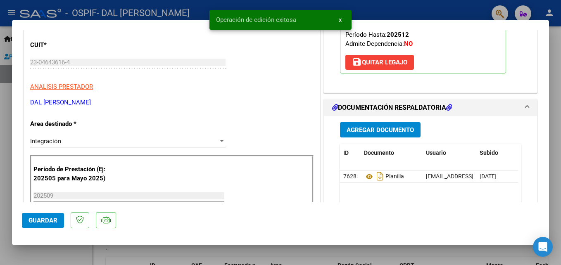
click at [428, 12] on div at bounding box center [280, 132] width 561 height 265
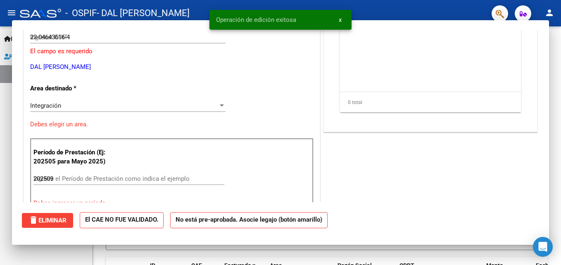
type input "$ 0,00"
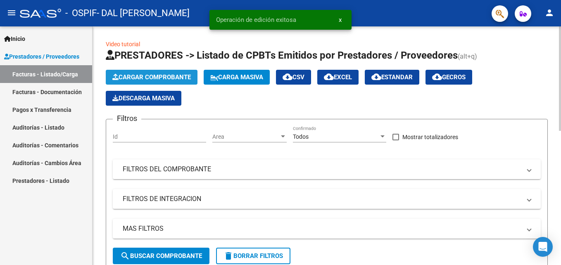
click at [174, 74] on span "Cargar Comprobante" at bounding box center [151, 77] width 79 height 7
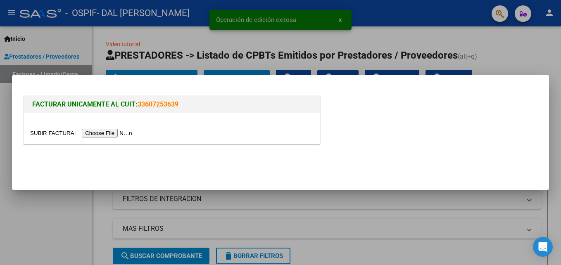
click at [108, 132] on input "file" at bounding box center [82, 133] width 105 height 9
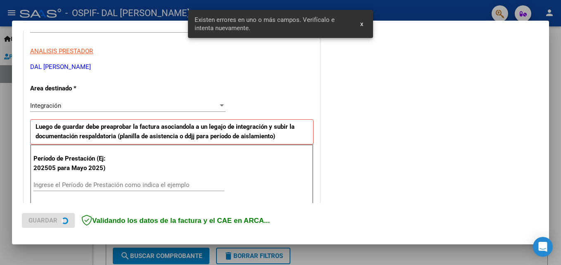
scroll to position [186, 0]
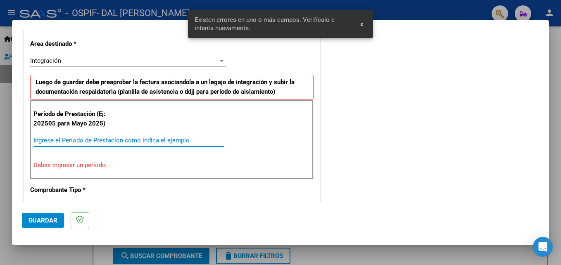
click at [102, 143] on input "Ingrese el Período de Prestación como indica el ejemplo" at bounding box center [128, 140] width 191 height 7
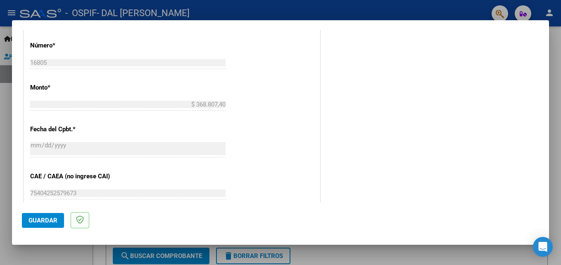
scroll to position [516, 0]
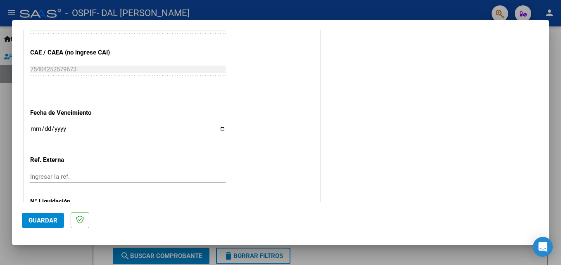
type input "202509"
click at [221, 130] on input "Ingresar la fecha" at bounding box center [127, 132] width 195 height 13
type input "[DATE]"
click at [49, 222] on span "Guardar" at bounding box center [43, 220] width 29 height 7
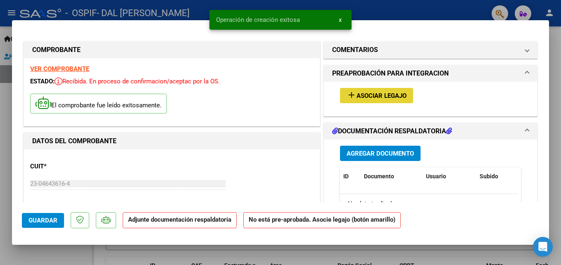
click at [376, 90] on button "add Asociar Legajo" at bounding box center [376, 95] width 73 height 15
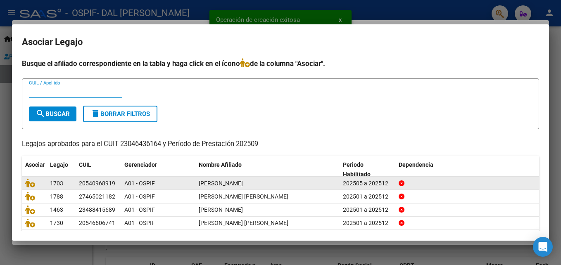
scroll to position [41, 0]
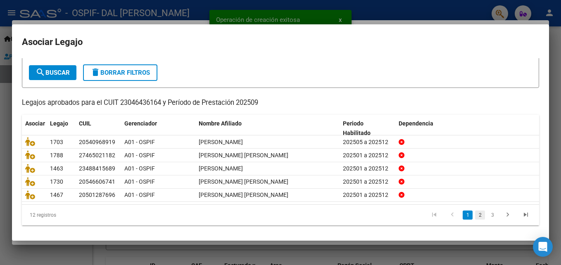
click at [475, 218] on link "2" at bounding box center [480, 215] width 10 height 9
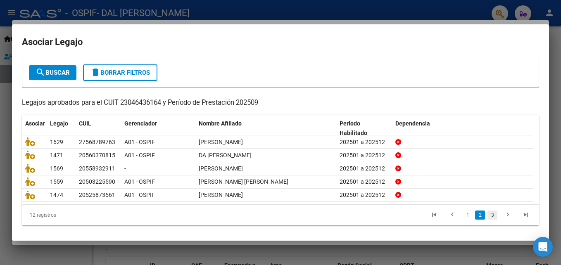
click at [488, 219] on link "3" at bounding box center [493, 215] width 10 height 9
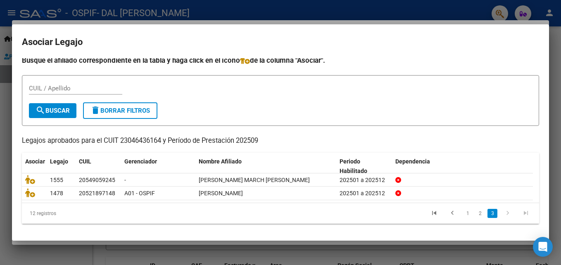
scroll to position [4, 0]
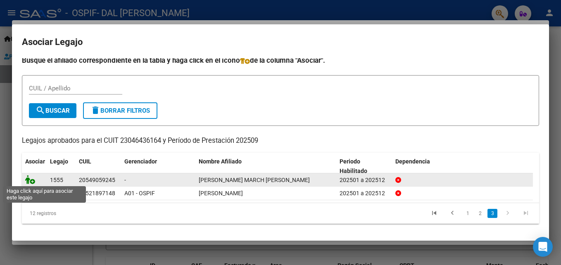
click at [30, 179] on icon at bounding box center [30, 179] width 10 height 9
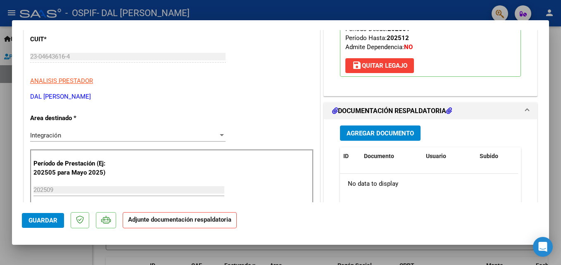
scroll to position [133, 0]
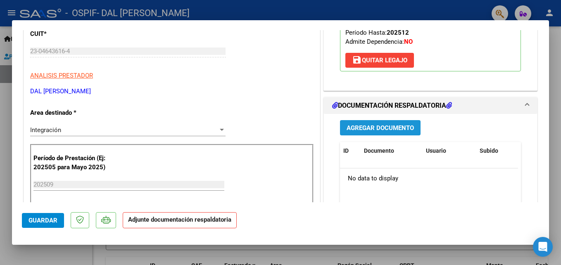
click at [391, 124] on span "Agregar Documento" at bounding box center [380, 127] width 67 height 7
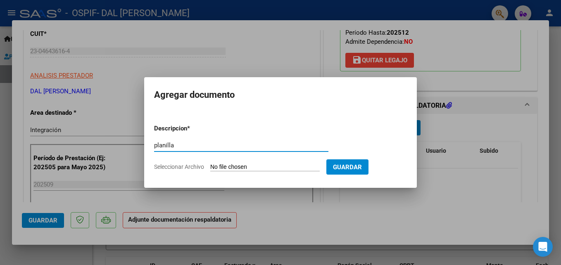
type input "planilla"
click at [290, 168] on input "Seleccionar Archivo" at bounding box center [264, 168] width 109 height 8
type input "C:\fakepath\[PERSON_NAME] MARCH - SEPTI.pdf"
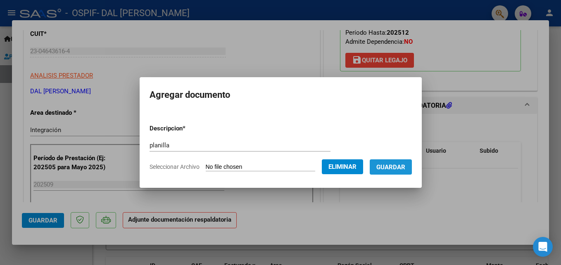
drag, startPoint x: 405, startPoint y: 162, endPoint x: 409, endPoint y: 167, distance: 5.9
click at [405, 162] on button "Guardar" at bounding box center [391, 166] width 42 height 15
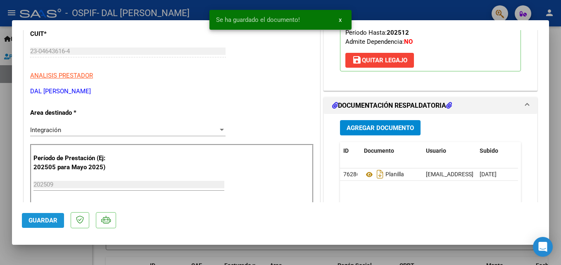
click at [45, 217] on span "Guardar" at bounding box center [43, 220] width 29 height 7
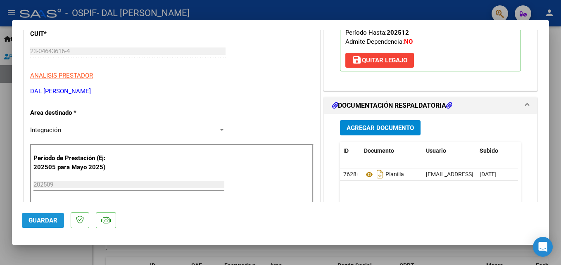
drag, startPoint x: 43, startPoint y: 220, endPoint x: 154, endPoint y: 134, distance: 140.8
click at [58, 215] on button "Guardar" at bounding box center [43, 220] width 42 height 15
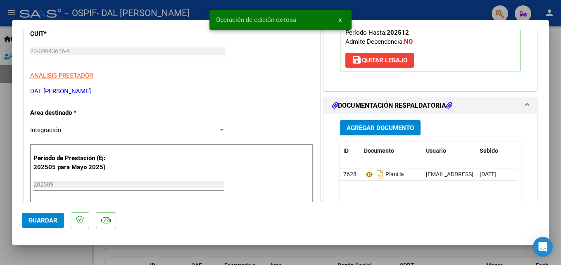
click at [400, 5] on div at bounding box center [280, 132] width 561 height 265
type input "$ 0,00"
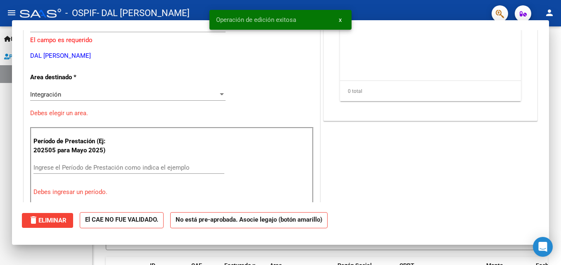
scroll to position [107, 0]
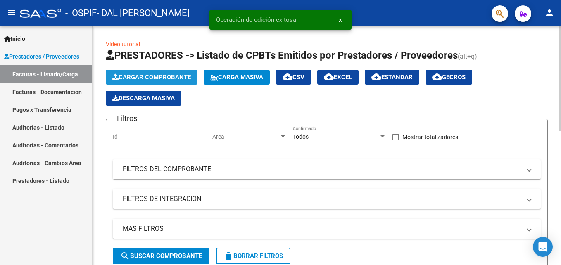
click at [157, 76] on span "Cargar Comprobante" at bounding box center [151, 77] width 79 height 7
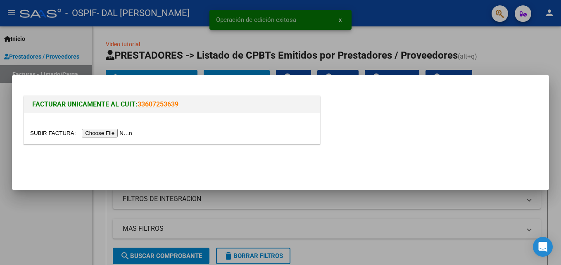
click at [114, 136] on input "file" at bounding box center [82, 133] width 105 height 9
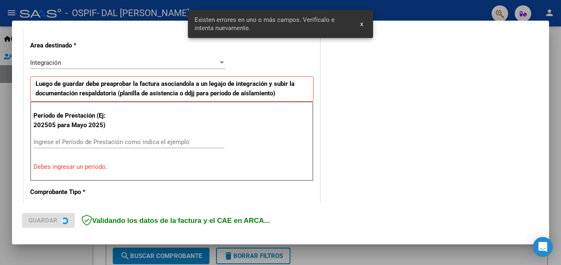
scroll to position [141, 0]
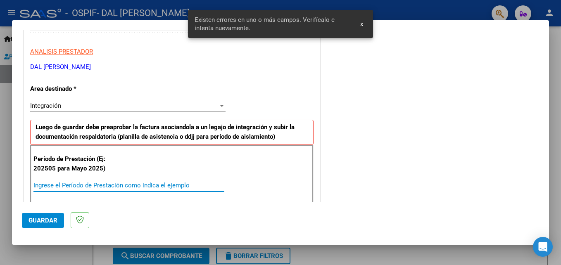
click at [103, 187] on input "Ingrese el Período de Prestación como indica el ejemplo" at bounding box center [128, 185] width 191 height 7
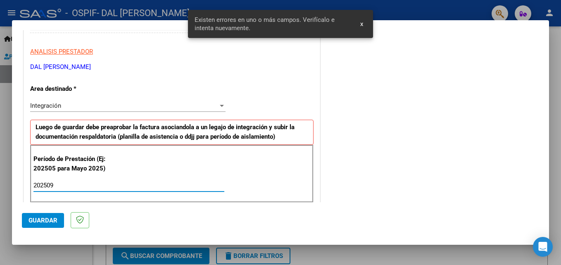
type input "202509"
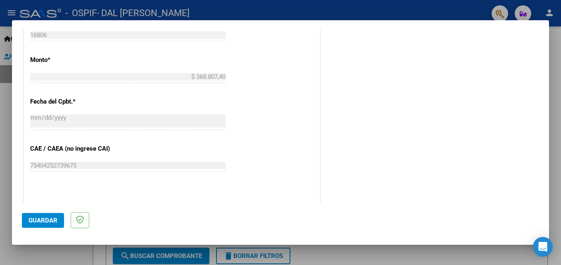
scroll to position [513, 0]
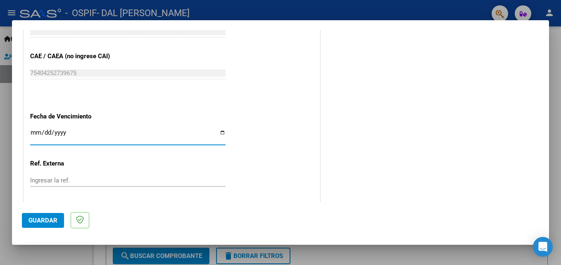
click at [221, 133] on input "Ingresar la fecha" at bounding box center [127, 135] width 195 height 13
type input "[DATE]"
click at [46, 217] on span "Guardar" at bounding box center [43, 220] width 29 height 7
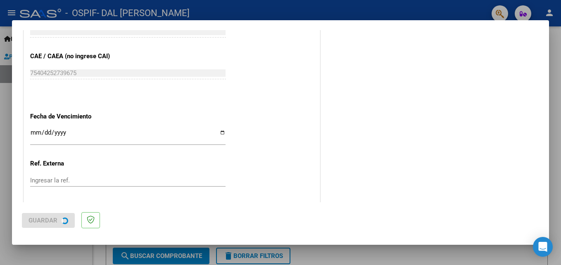
scroll to position [0, 0]
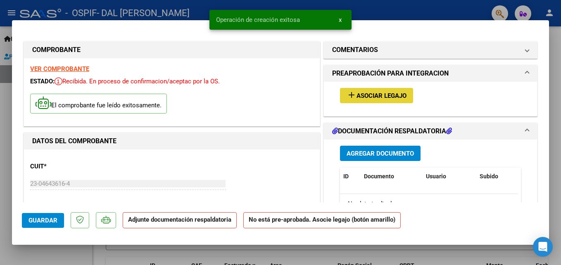
click at [388, 94] on span "Asociar Legajo" at bounding box center [382, 95] width 50 height 7
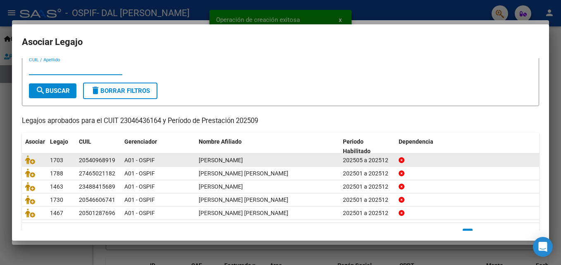
scroll to position [45, 0]
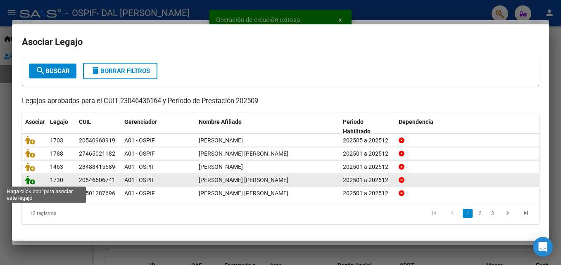
click at [25, 178] on icon at bounding box center [30, 180] width 10 height 9
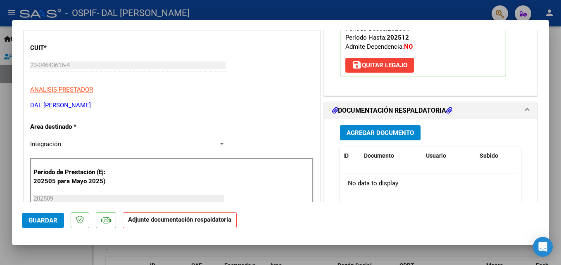
scroll to position [165, 0]
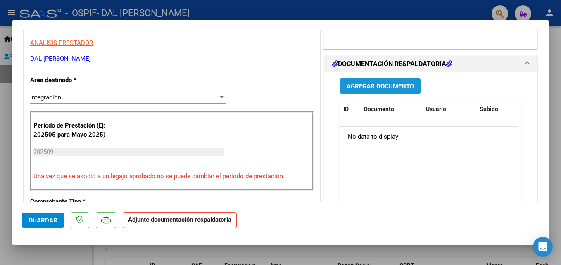
click at [385, 86] on span "Agregar Documento" at bounding box center [380, 86] width 67 height 7
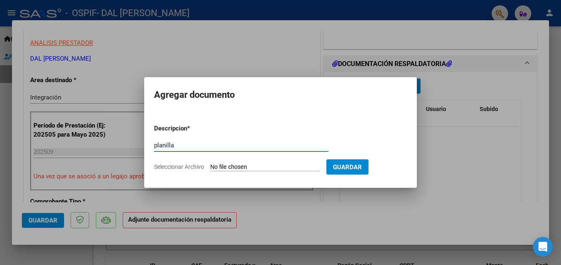
type input "planilla"
click at [290, 166] on input "Seleccionar Archivo" at bounding box center [264, 168] width 109 height 8
type input "C:\fakepath\[PERSON_NAME] SEPT.pdf"
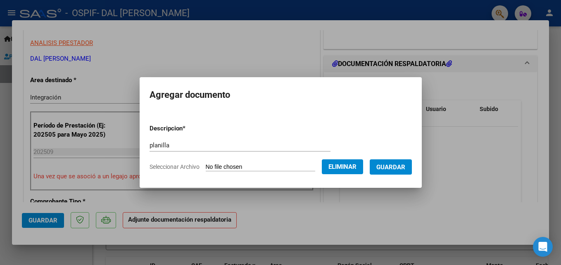
click at [405, 165] on span "Guardar" at bounding box center [390, 167] width 29 height 7
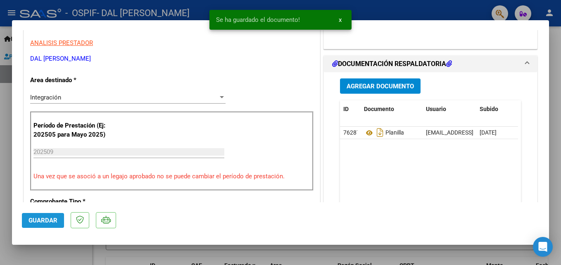
click at [48, 221] on span "Guardar" at bounding box center [43, 220] width 29 height 7
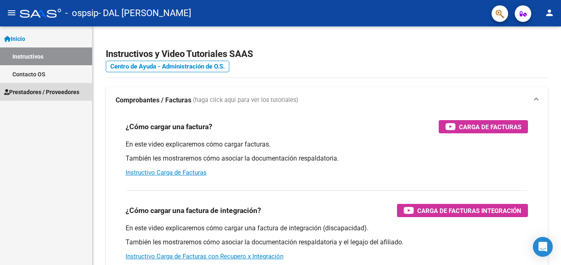
click at [38, 92] on span "Prestadores / Proveedores" at bounding box center [41, 92] width 75 height 9
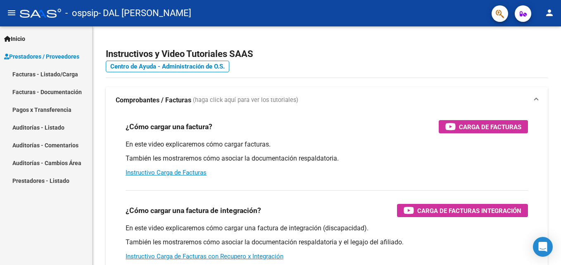
click at [58, 72] on link "Facturas - Listado/Carga" at bounding box center [46, 74] width 92 height 18
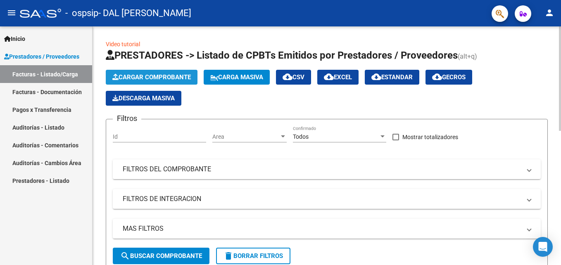
click at [154, 75] on span "Cargar Comprobante" at bounding box center [151, 77] width 79 height 7
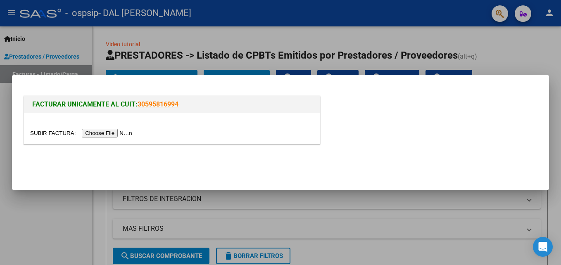
click at [102, 132] on input "file" at bounding box center [82, 133] width 105 height 9
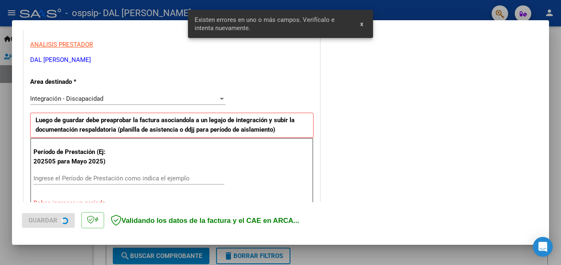
scroll to position [186, 0]
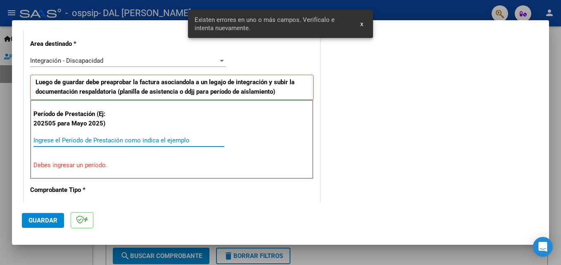
click at [80, 138] on input "Ingrese el Período de Prestación como indica el ejemplo" at bounding box center [128, 140] width 191 height 7
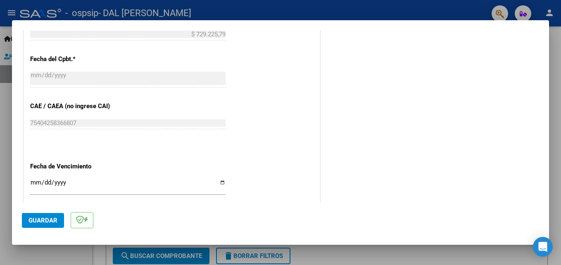
scroll to position [516, 0]
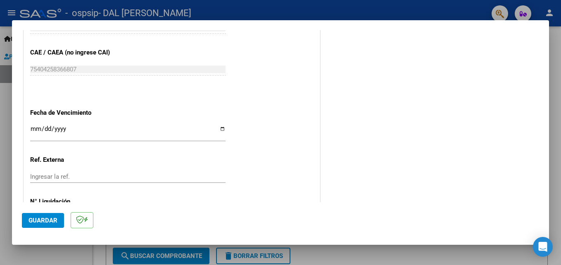
type input "202509"
click at [220, 131] on input "Ingresar la fecha" at bounding box center [127, 132] width 195 height 13
type input "[DATE]"
click at [44, 220] on span "Guardar" at bounding box center [43, 220] width 29 height 7
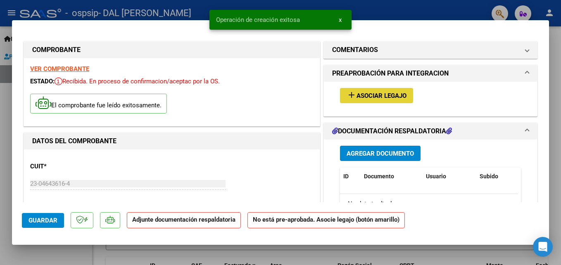
click at [368, 96] on span "Asociar Legajo" at bounding box center [382, 95] width 50 height 7
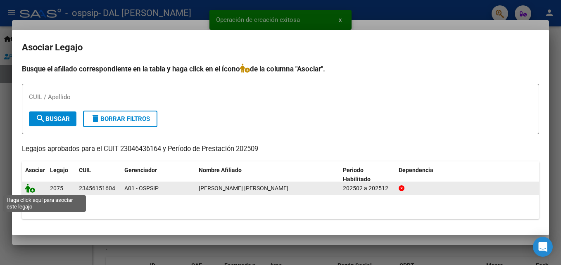
click at [29, 188] on icon at bounding box center [30, 188] width 10 height 9
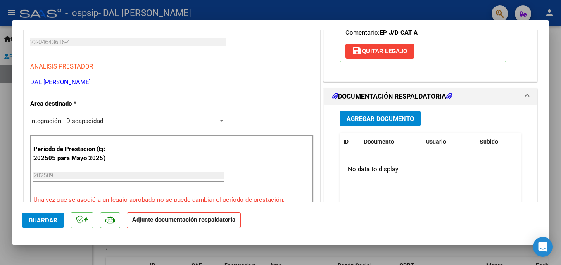
scroll to position [165, 0]
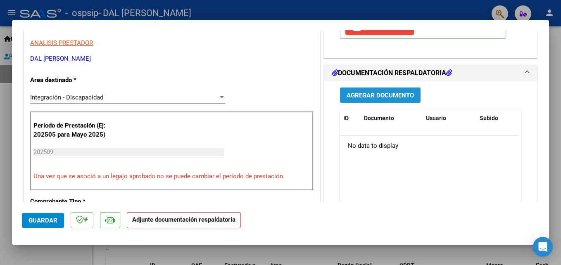
click at [372, 91] on span "Agregar Documento" at bounding box center [380, 94] width 67 height 7
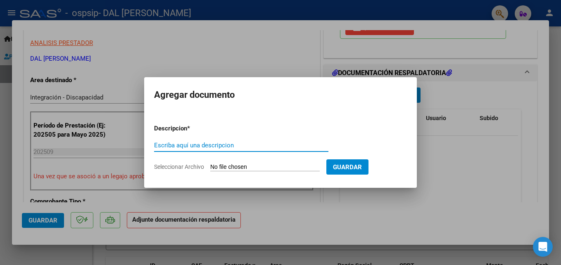
click at [206, 148] on input "Escriba aquí una descripcion" at bounding box center [241, 145] width 174 height 7
type input "planilla"
click at [234, 167] on input "Seleccionar Archivo" at bounding box center [264, 168] width 109 height 8
type input "C:\fakepath\ACUÑA SEPT.pdf"
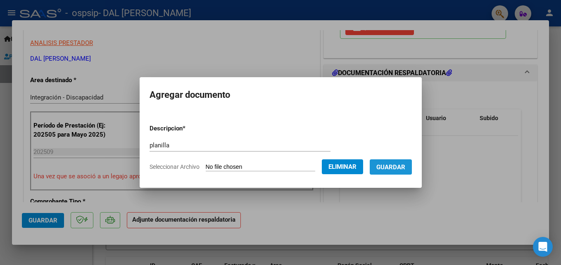
click at [403, 162] on button "Guardar" at bounding box center [391, 166] width 42 height 15
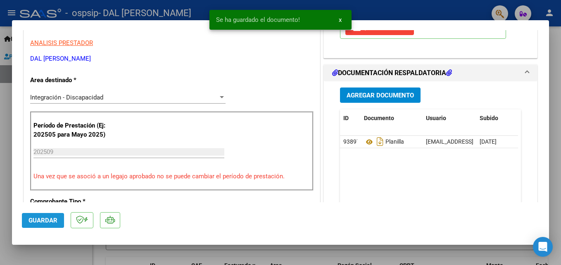
click at [46, 222] on span "Guardar" at bounding box center [43, 220] width 29 height 7
